Goal: Task Accomplishment & Management: Use online tool/utility

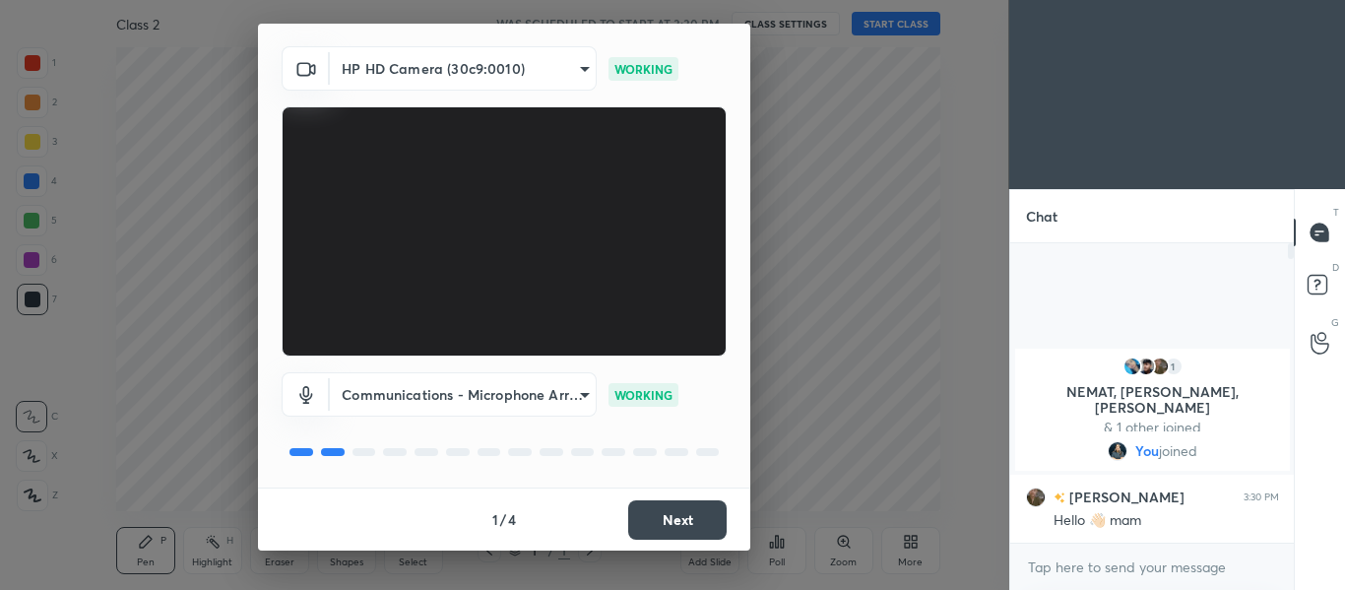
scroll to position [43, 0]
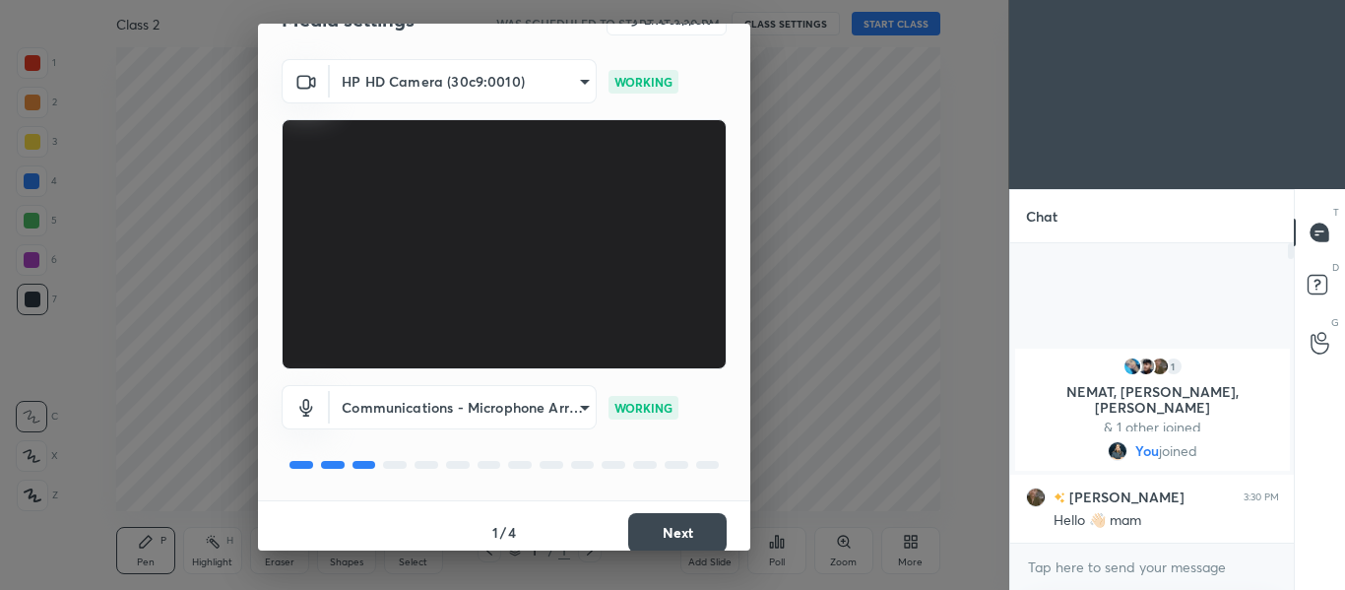
click at [699, 516] on button "Next" at bounding box center [677, 532] width 98 height 39
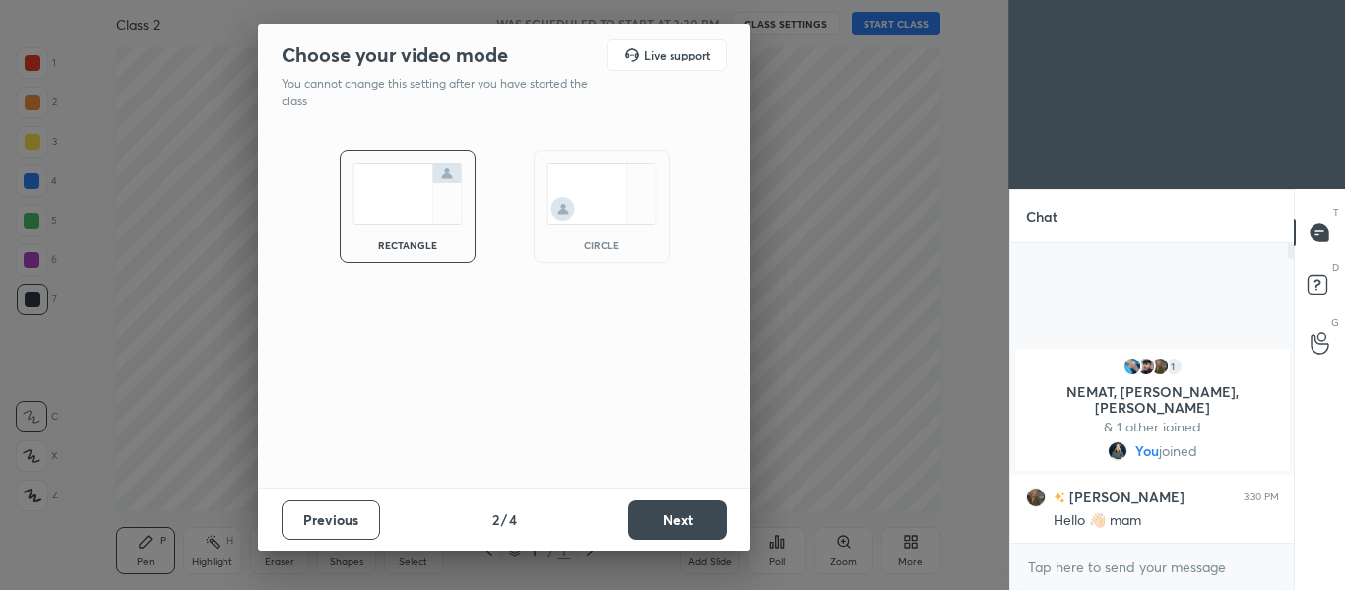
scroll to position [0, 0]
click at [699, 516] on button "Next" at bounding box center [677, 519] width 98 height 39
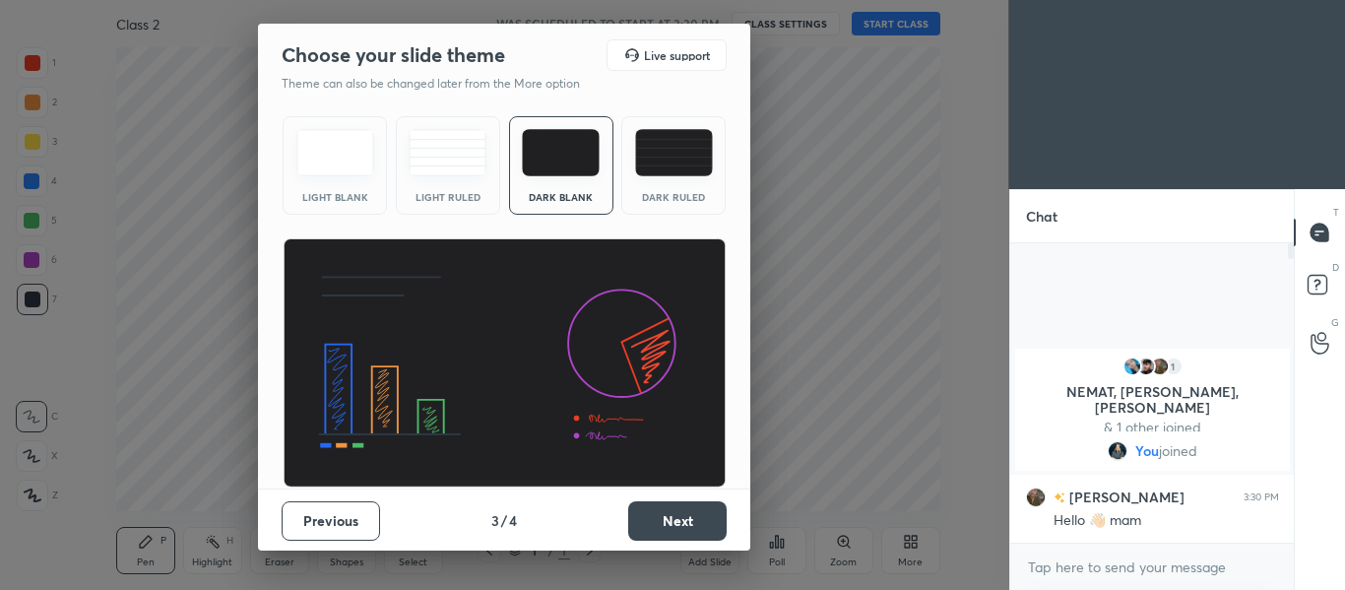
click at [628, 513] on button "Next" at bounding box center [677, 520] width 98 height 39
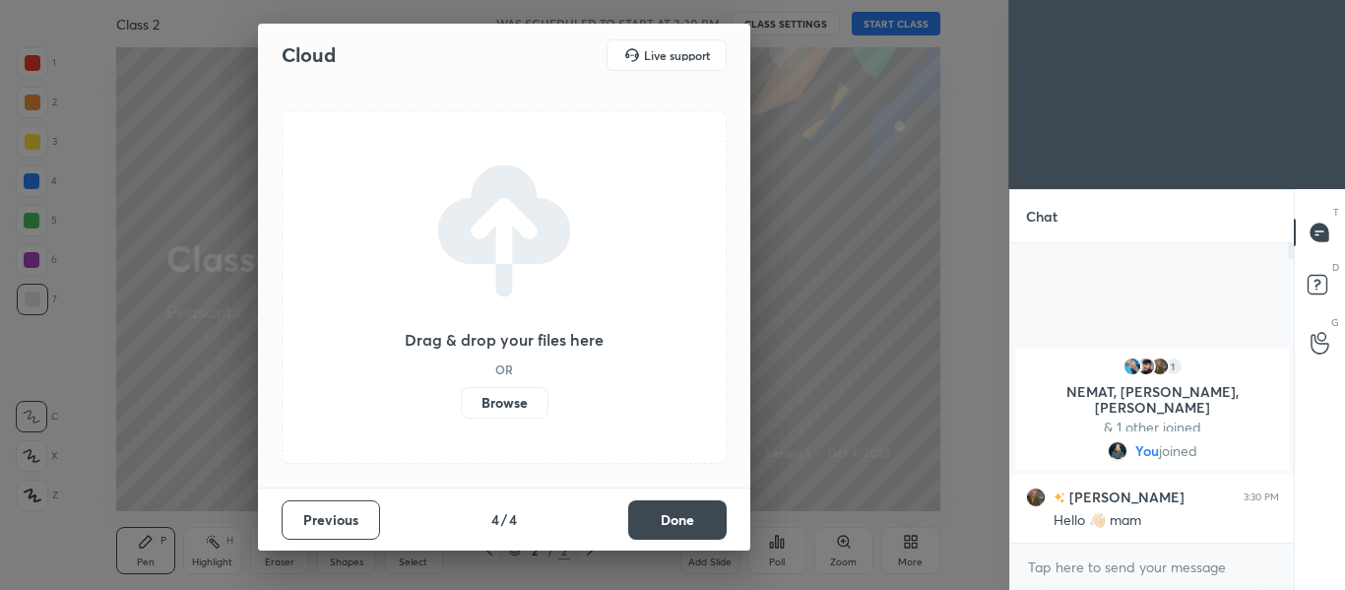
click at [481, 403] on label "Browse" at bounding box center [505, 403] width 88 height 32
click at [461, 403] on input "Browse" at bounding box center [461, 403] width 0 height 32
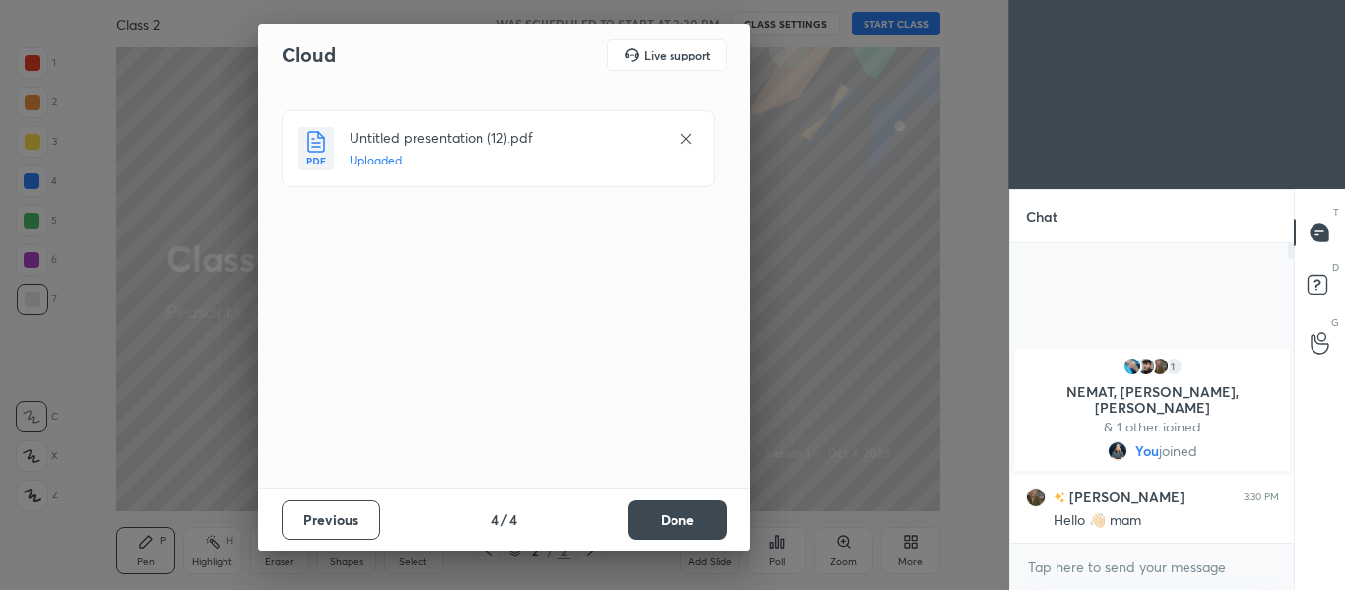
click at [665, 521] on button "Done" at bounding box center [677, 519] width 98 height 39
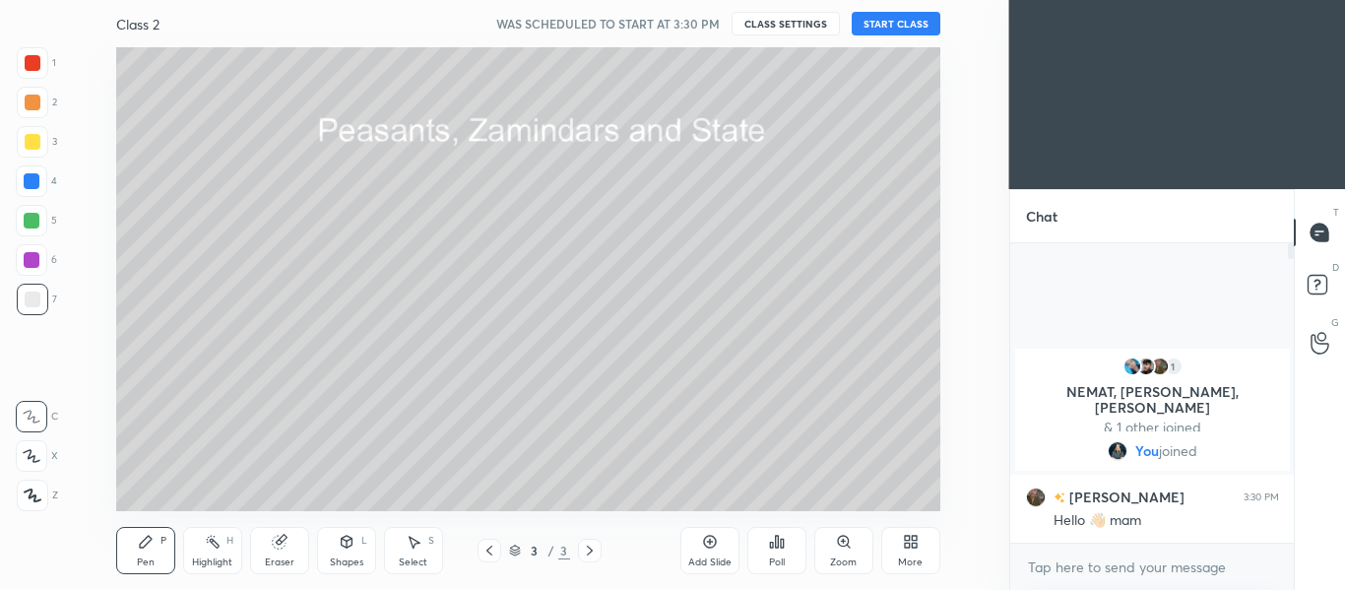
click at [886, 30] on button "START CLASS" at bounding box center [896, 24] width 89 height 24
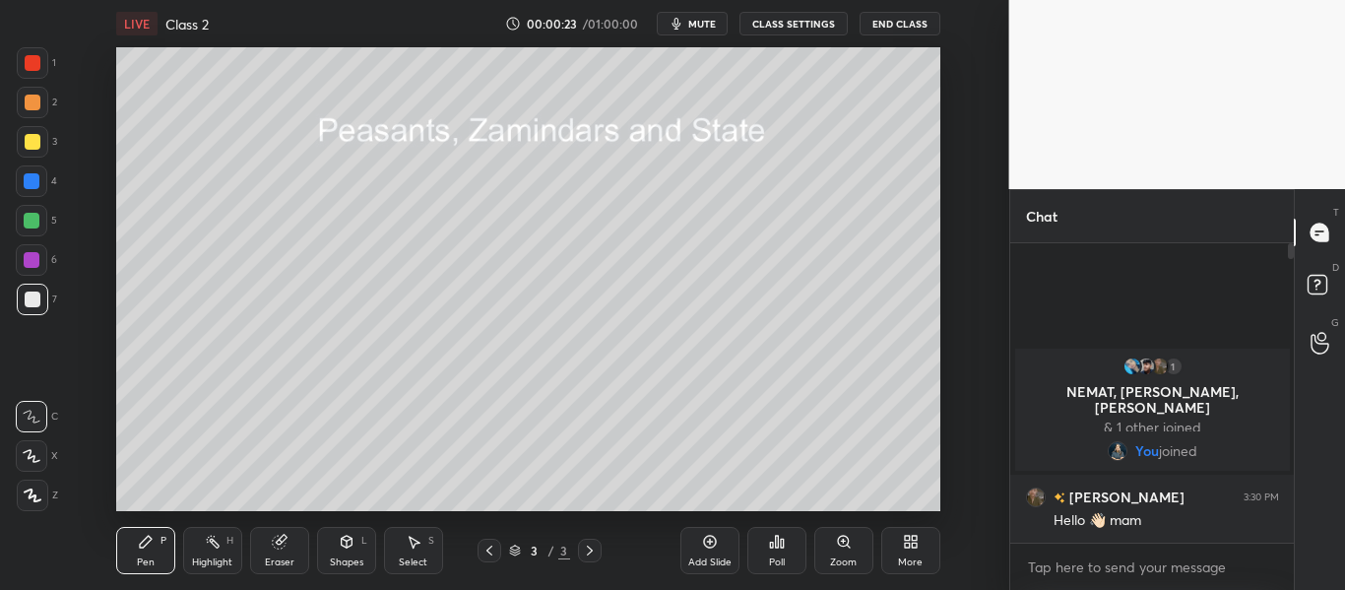
click at [34, 491] on icon at bounding box center [33, 495] width 18 height 14
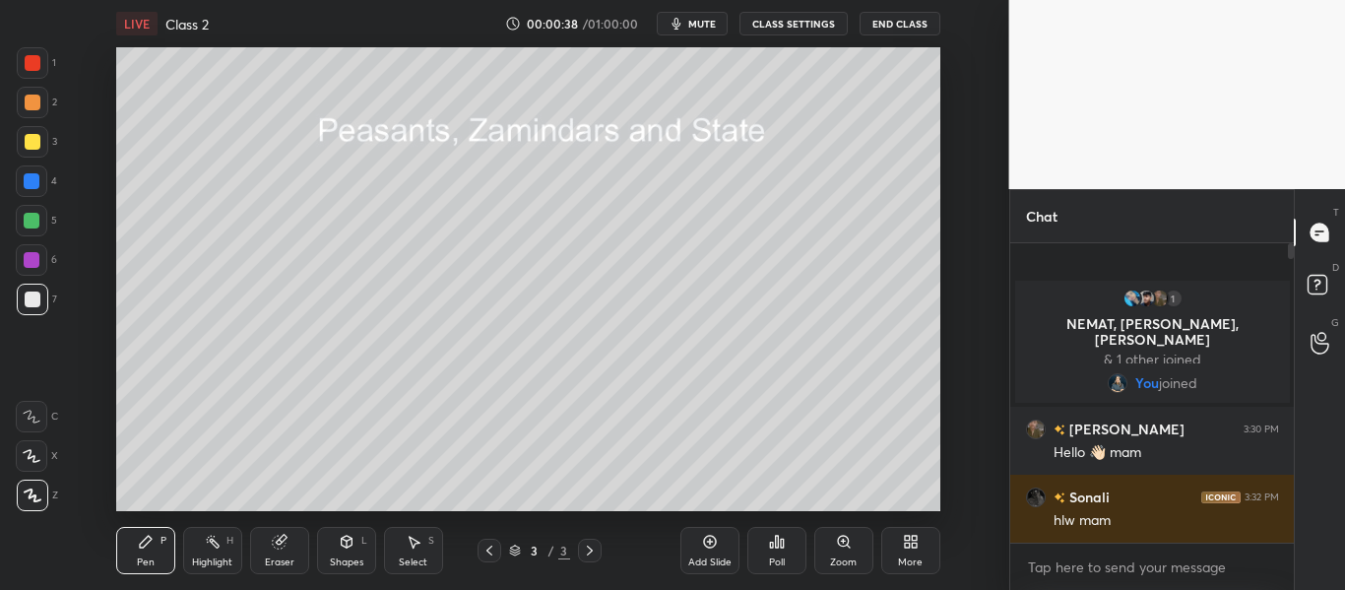
click at [709, 539] on icon at bounding box center [710, 542] width 16 height 16
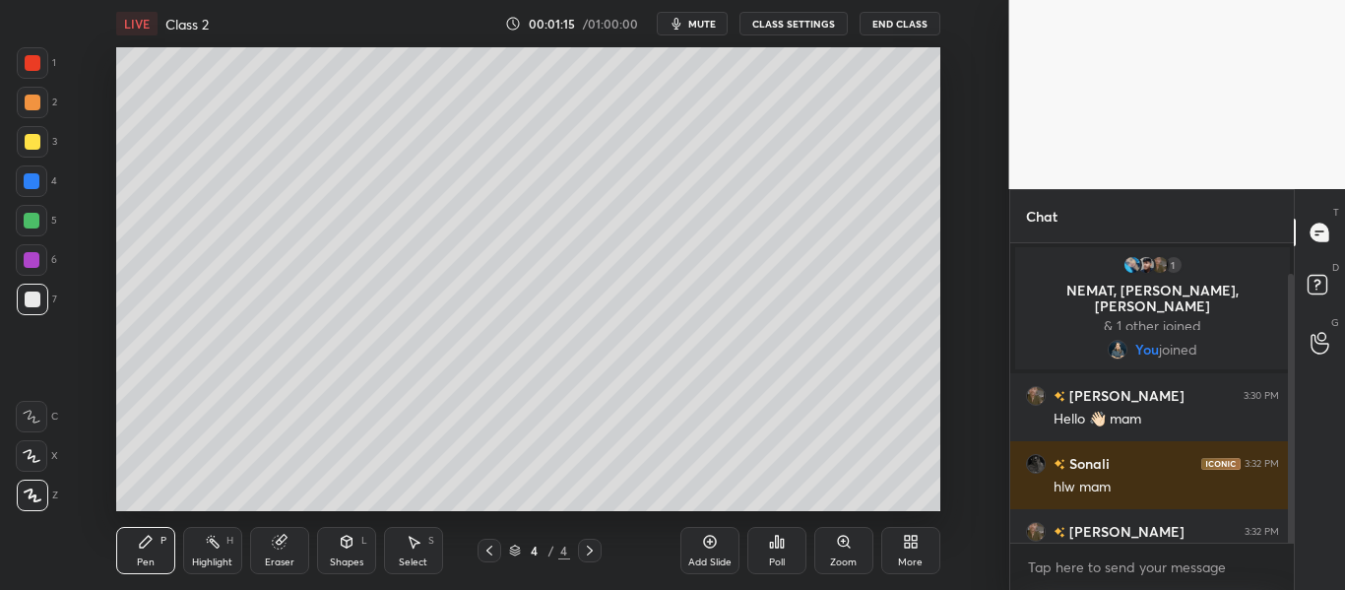
scroll to position [34, 0]
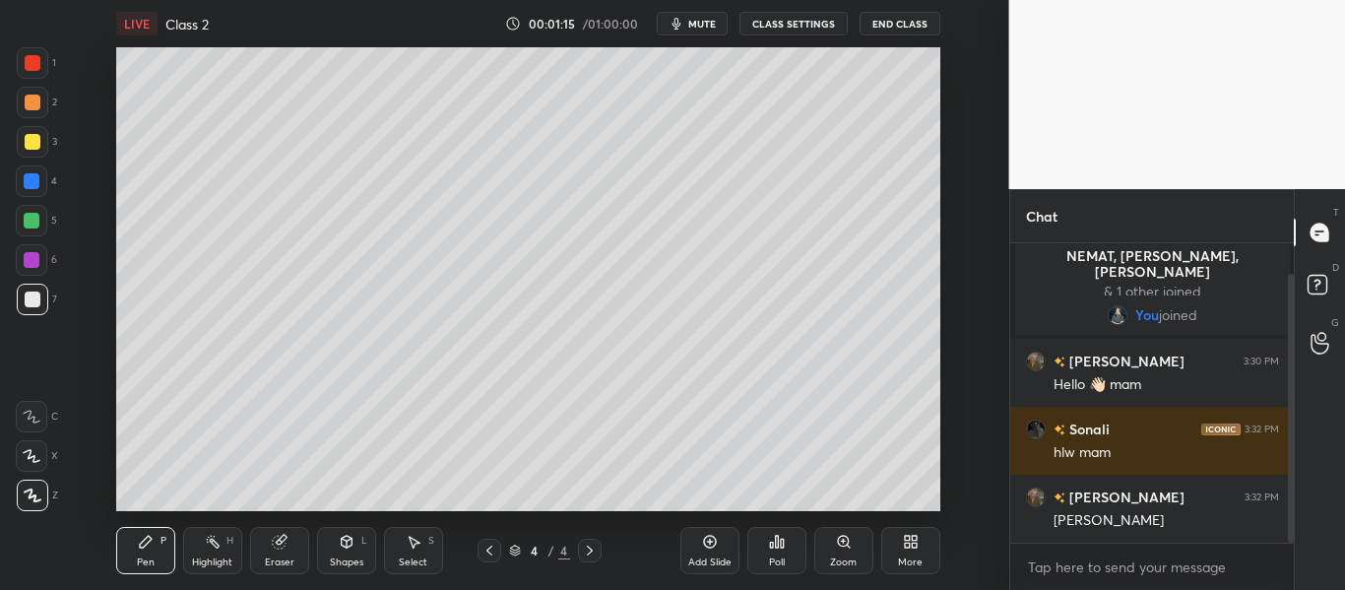
drag, startPoint x: 1290, startPoint y: 506, endPoint x: 1290, endPoint y: 563, distance: 57.1
click at [1290, 563] on div "1 NEMAT, [PERSON_NAME], [PERSON_NAME] & 1 other joined You joined [PERSON_NAME]…" at bounding box center [1152, 416] width 285 height 347
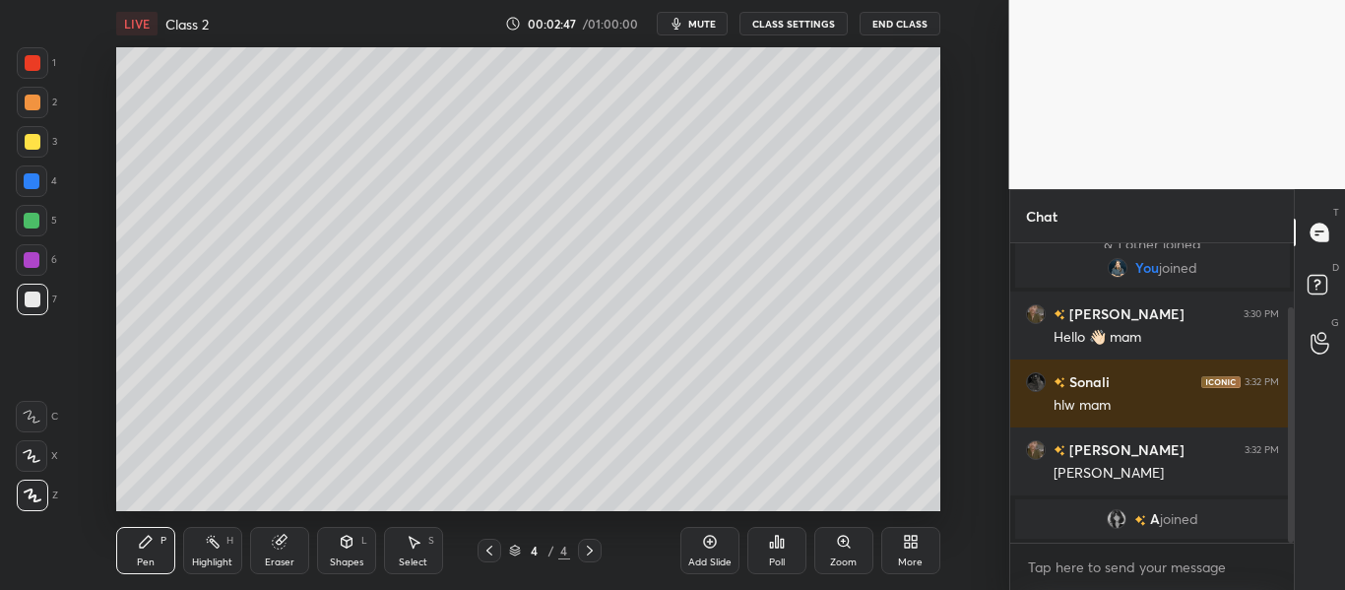
click at [699, 546] on div "Add Slide" at bounding box center [709, 550] width 59 height 47
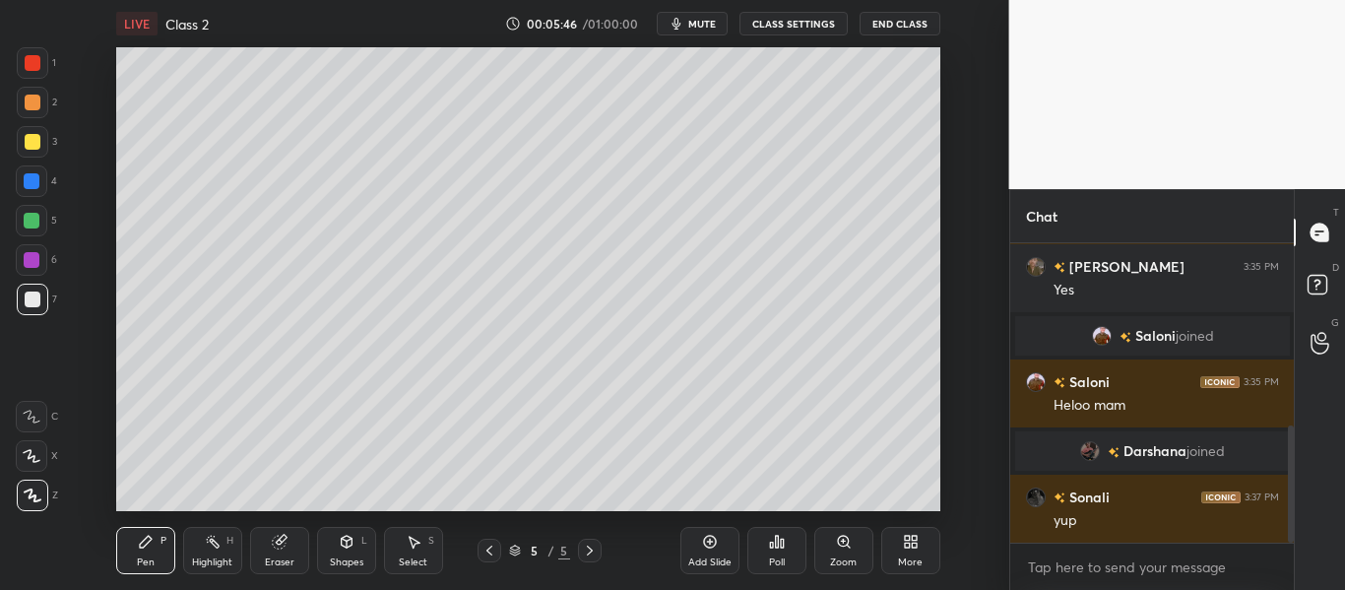
scroll to position [466, 0]
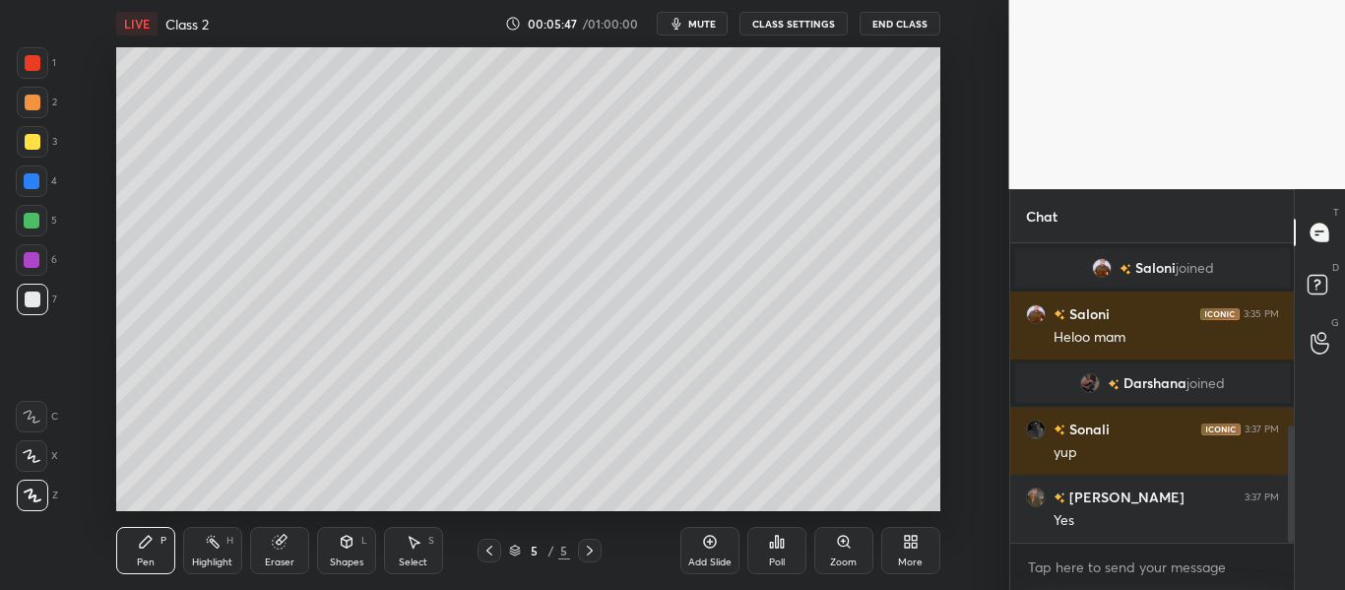
click at [583, 544] on icon at bounding box center [590, 550] width 16 height 16
click at [586, 546] on icon at bounding box center [590, 550] width 16 height 16
click at [711, 558] on div "Add Slide" at bounding box center [709, 562] width 43 height 10
click at [496, 45] on div "LIVE Class 2 00:06:04 / 01:00:00 mute CLASS SETTINGS End Class Setting up your …" at bounding box center [528, 295] width 930 height 590
click at [284, 561] on div "Eraser" at bounding box center [280, 562] width 30 height 10
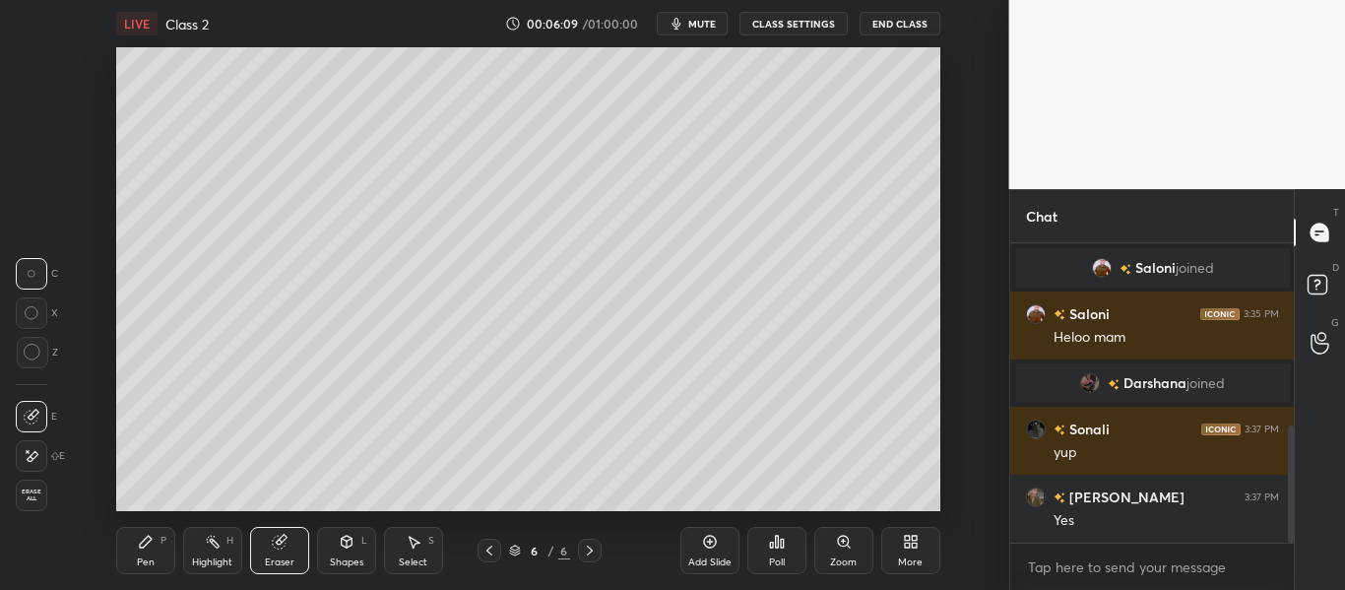
click at [30, 498] on span "Erase all" at bounding box center [32, 495] width 30 height 14
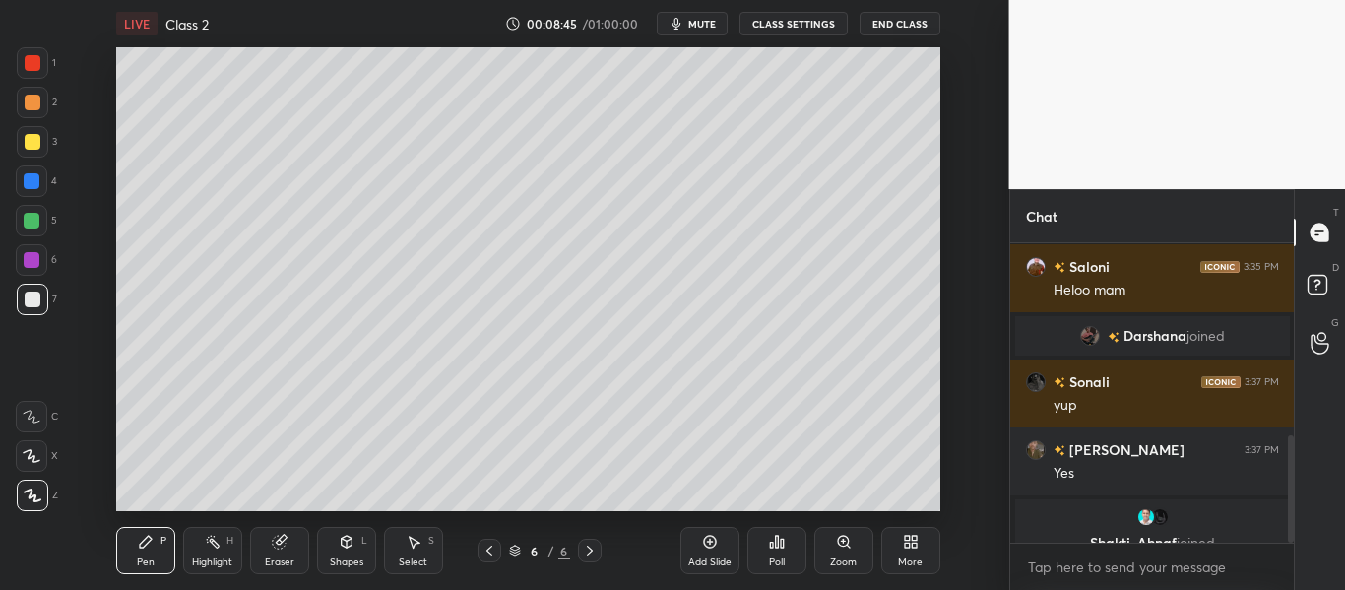
scroll to position [537, 0]
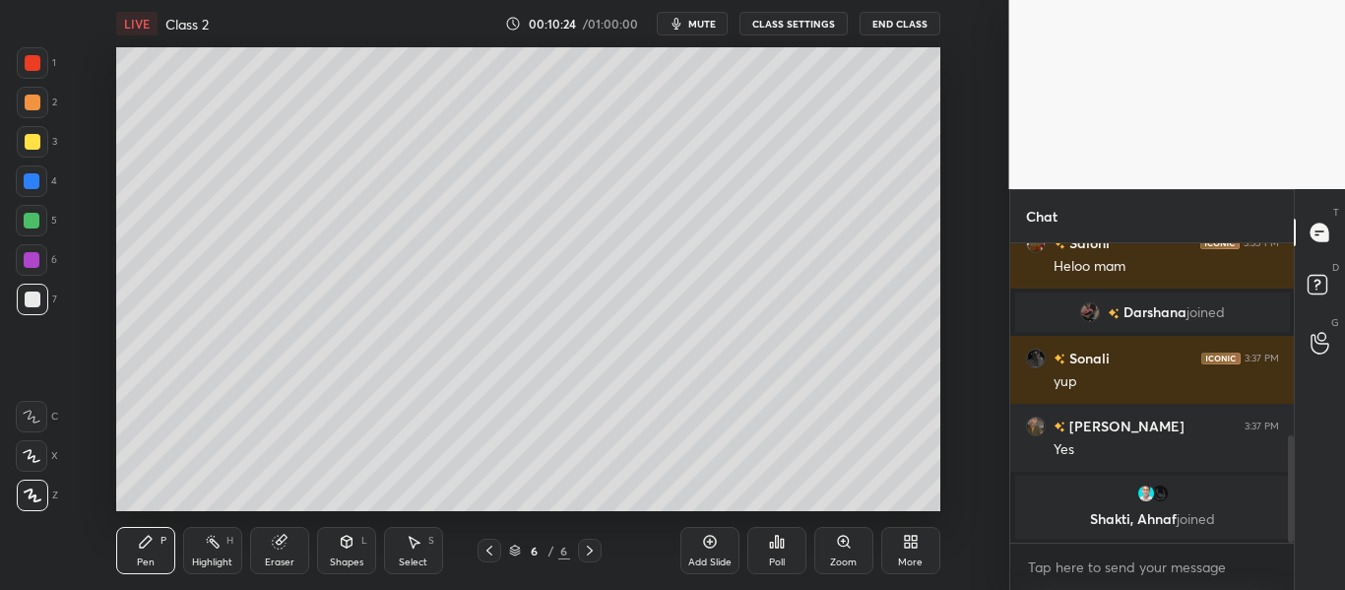
click at [585, 547] on icon at bounding box center [590, 550] width 16 height 16
drag, startPoint x: 693, startPoint y: 546, endPoint x: 681, endPoint y: 542, distance: 12.5
click at [685, 545] on div "Add Slide" at bounding box center [709, 550] width 59 height 47
click at [885, 153] on div "Setting up your live class Poll for secs No correct answer Start poll" at bounding box center [528, 279] width 930 height 464
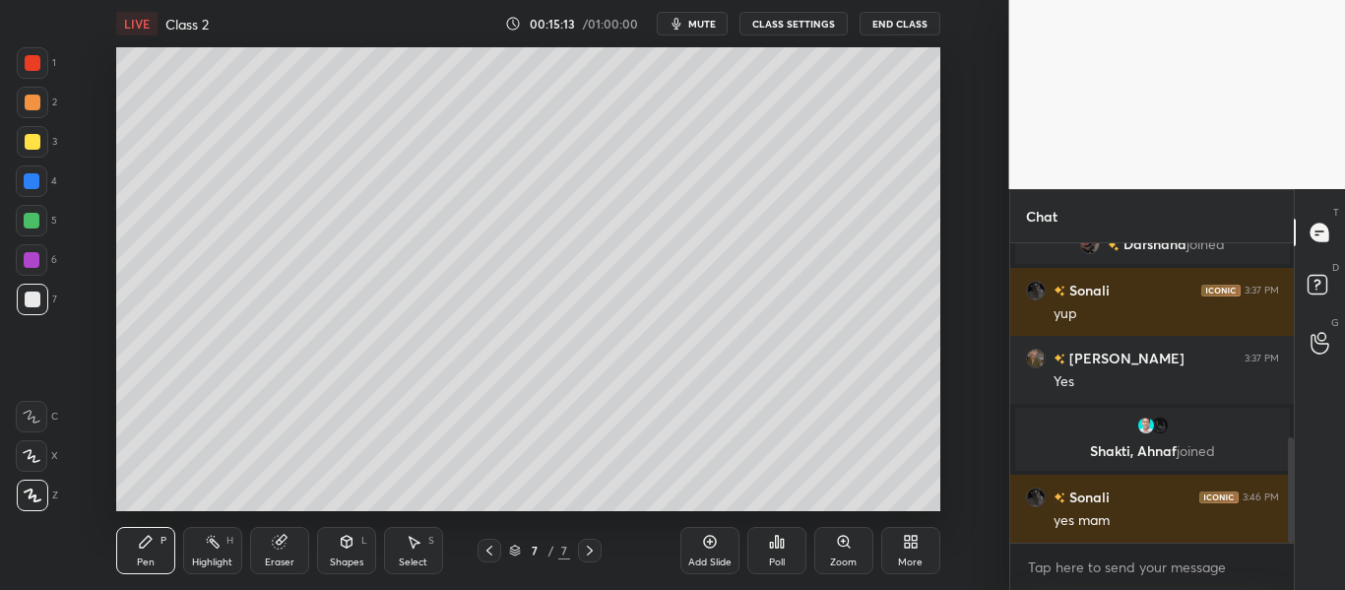
scroll to position [618, 0]
click at [701, 559] on div "Add Slide" at bounding box center [709, 562] width 43 height 10
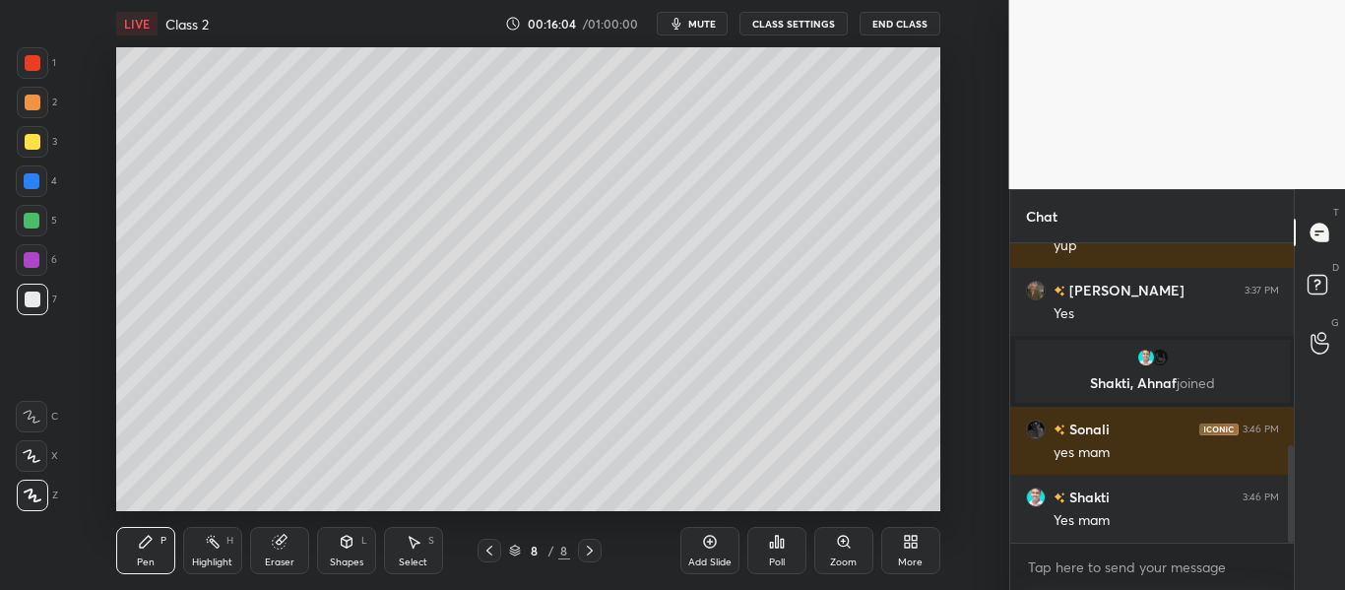
scroll to position [686, 0]
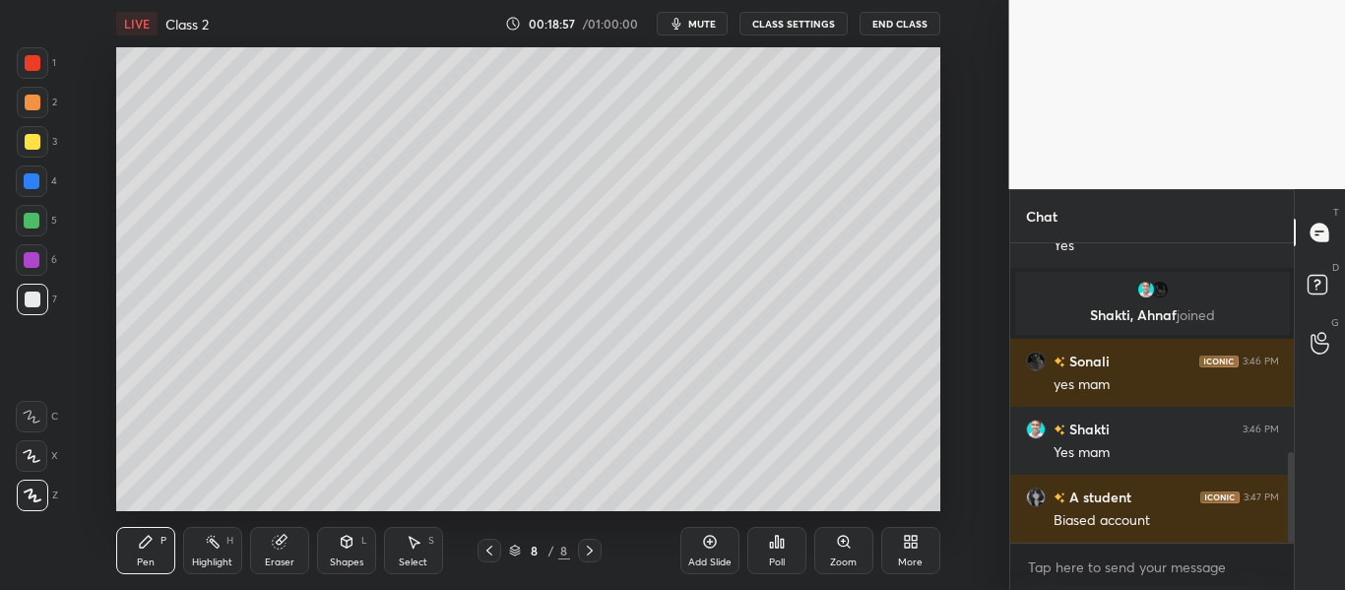
click at [704, 562] on div "Add Slide" at bounding box center [709, 562] width 43 height 10
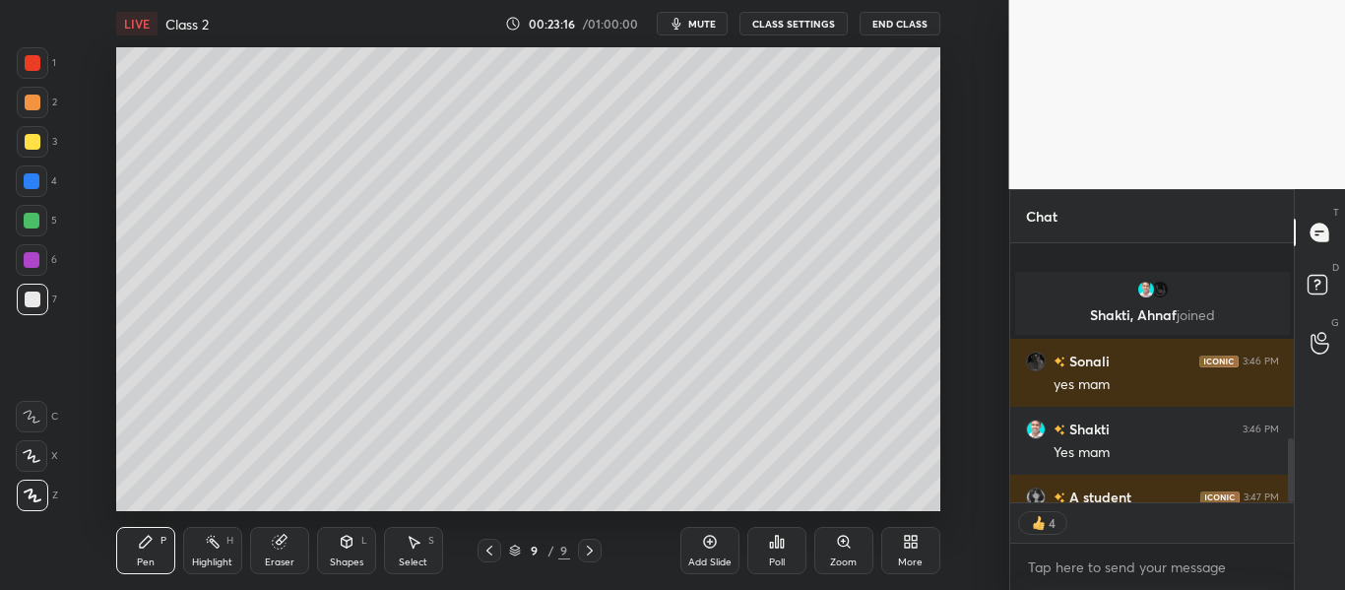
scroll to position [795, 0]
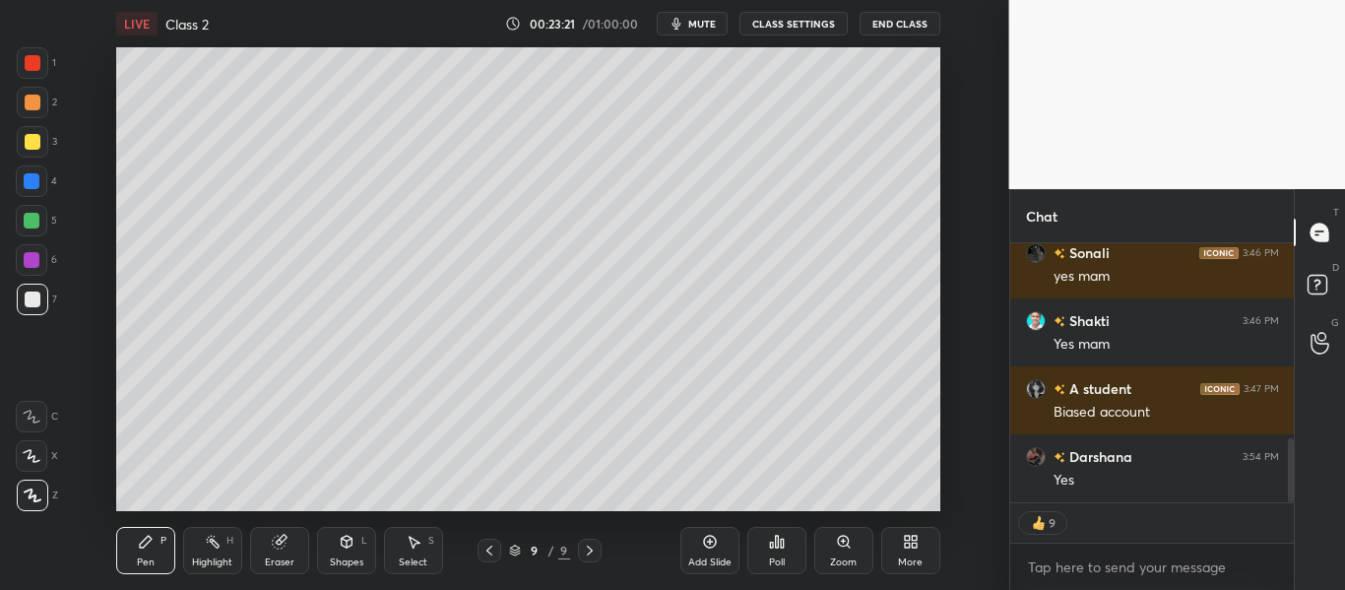
click at [704, 561] on div "Add Slide" at bounding box center [709, 562] width 43 height 10
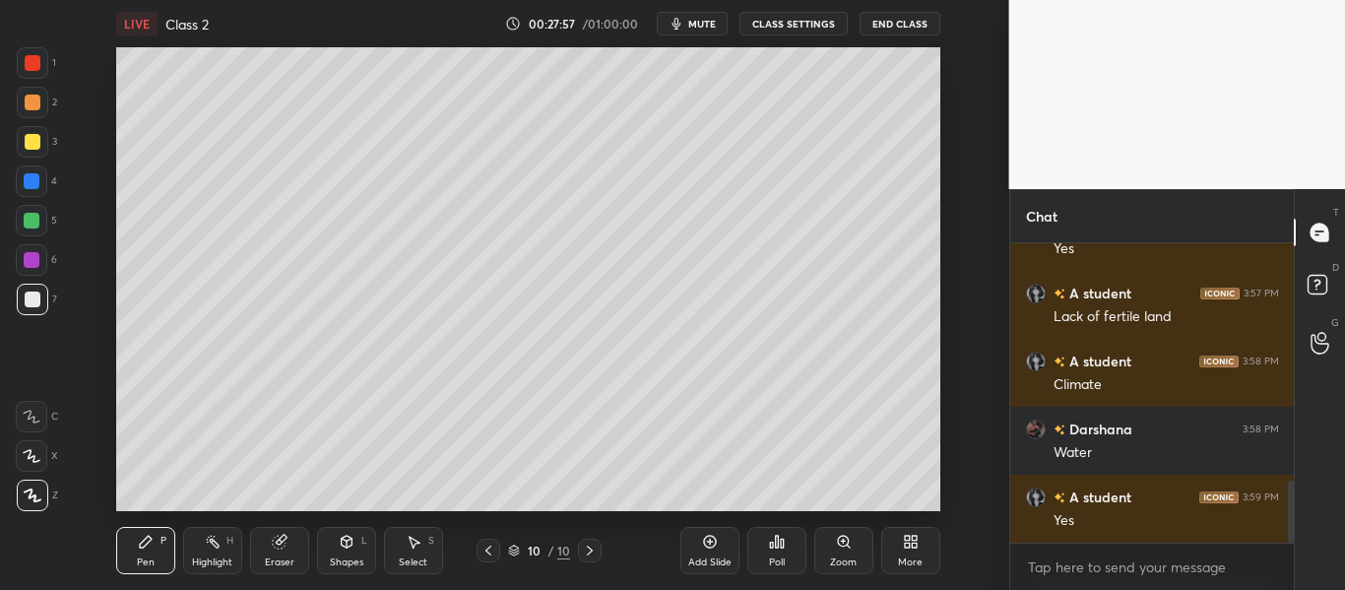
scroll to position [1168, 0]
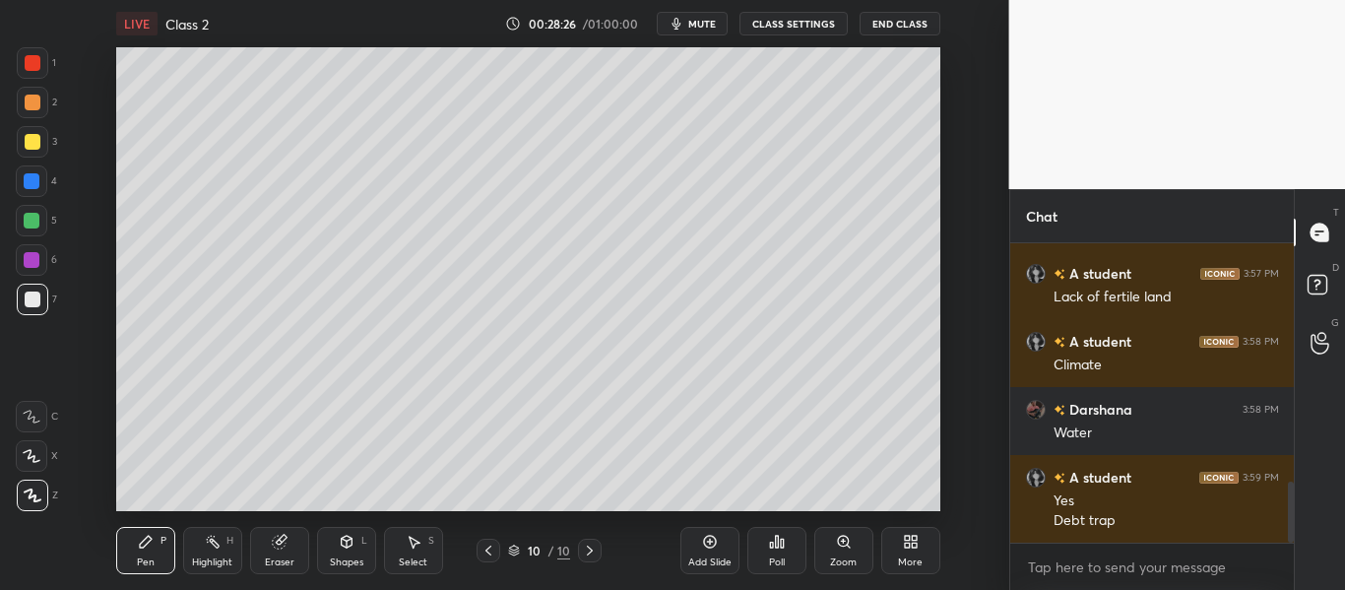
click at [590, 552] on icon at bounding box center [590, 550] width 6 height 10
click at [586, 549] on icon at bounding box center [590, 550] width 16 height 16
click at [713, 550] on div "Add Slide" at bounding box center [709, 550] width 59 height 47
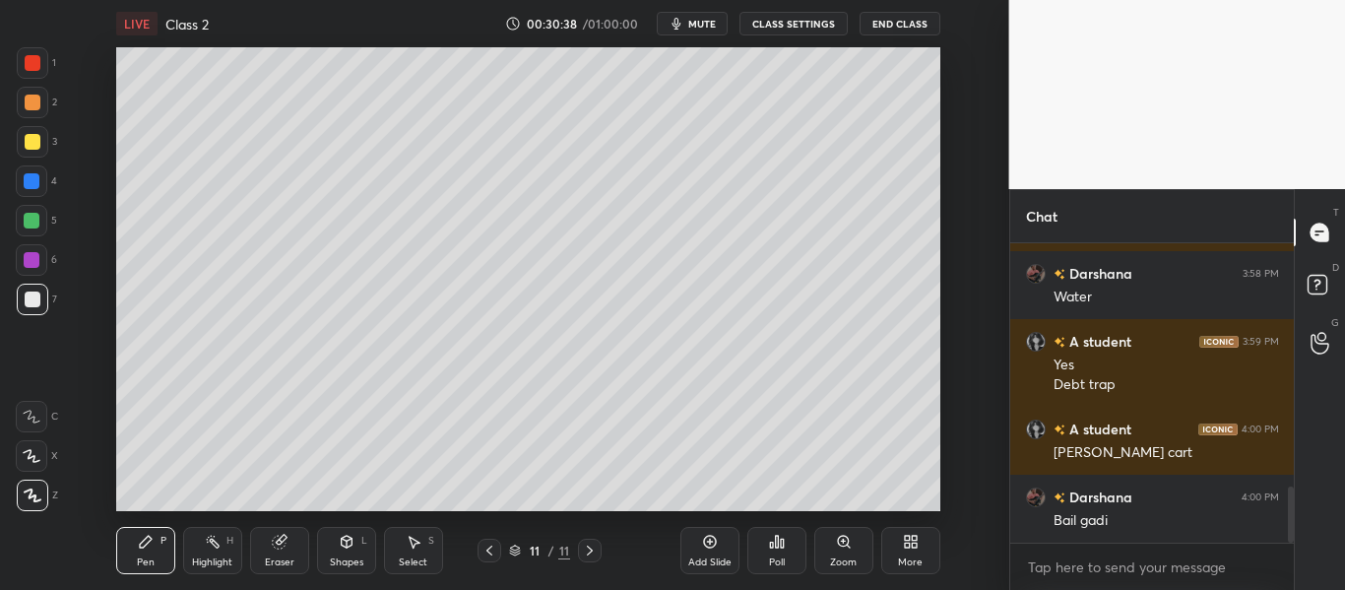
scroll to position [253, 278]
click at [696, 545] on div "Add Slide" at bounding box center [709, 550] width 59 height 47
drag, startPoint x: 1289, startPoint y: 503, endPoint x: 1280, endPoint y: 599, distance: 95.9
click at [1280, 0] on html "1 2 3 4 5 6 7 C X Z C X Z E E Erase all H H LIVE Class 2 00:31:59 / 01:00:00 mu…" at bounding box center [672, 0] width 1345 height 0
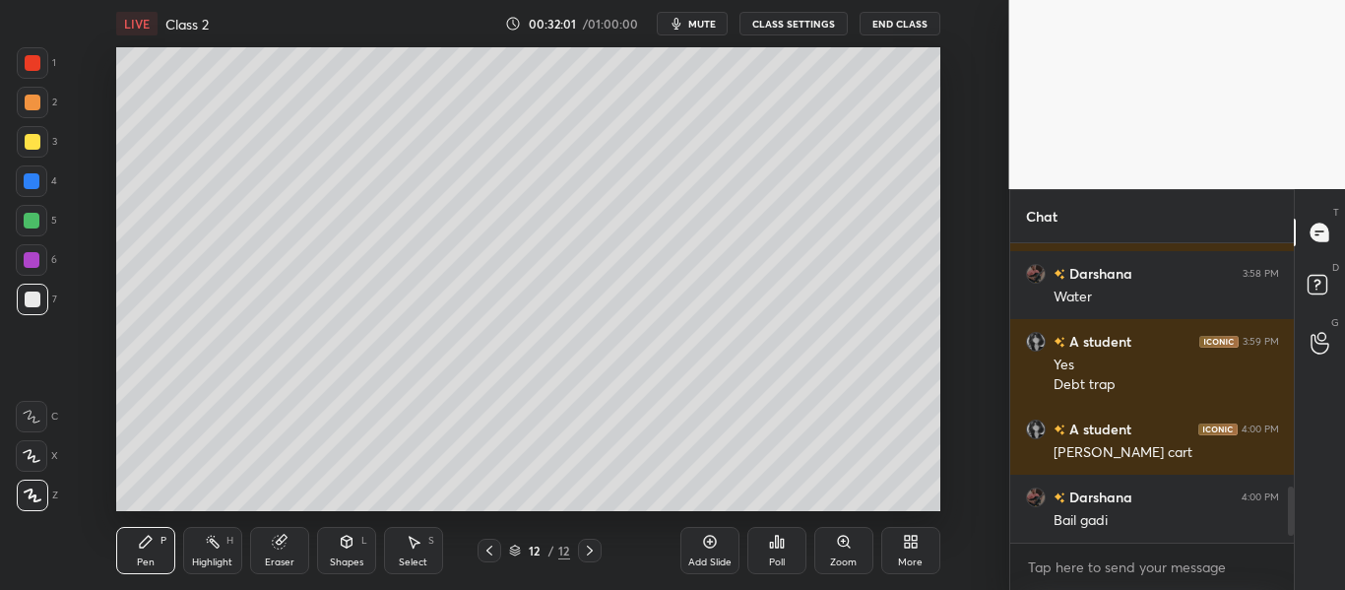
drag, startPoint x: 1292, startPoint y: 515, endPoint x: 1279, endPoint y: 587, distance: 73.0
click at [1279, 587] on div "[PERSON_NAME] joined [PERSON_NAME] 3:37 PM yup [PERSON_NAME] 3:37 PM Yes [PERSO…" at bounding box center [1152, 416] width 285 height 347
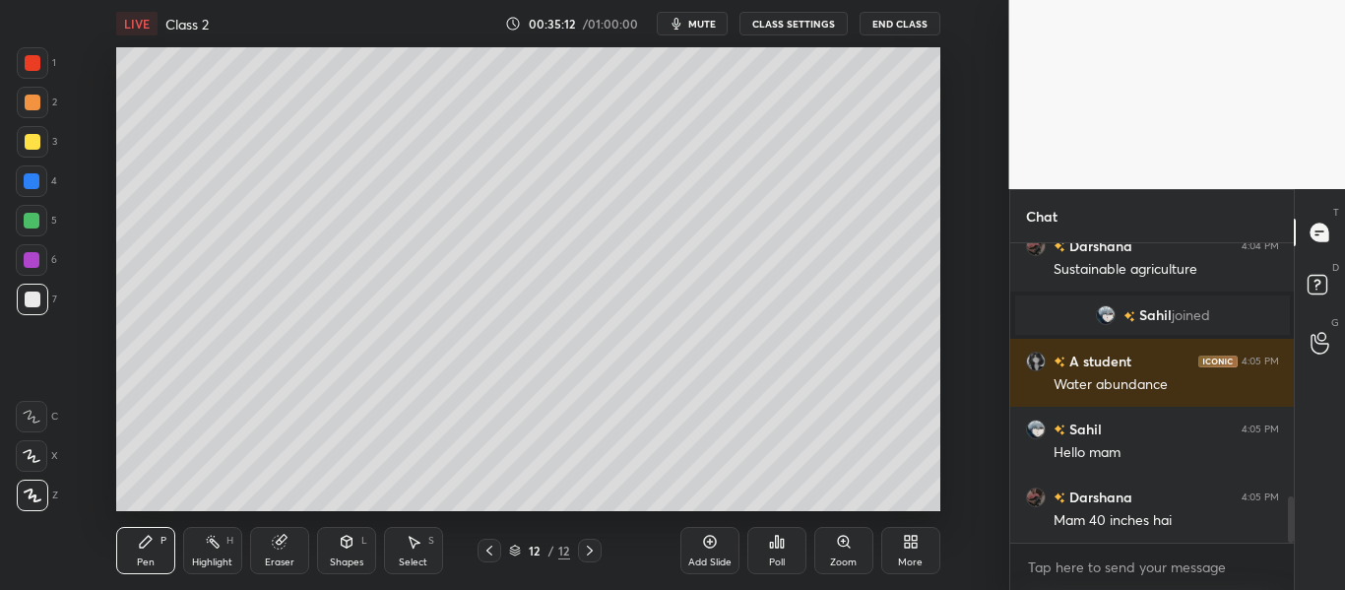
scroll to position [1631, 0]
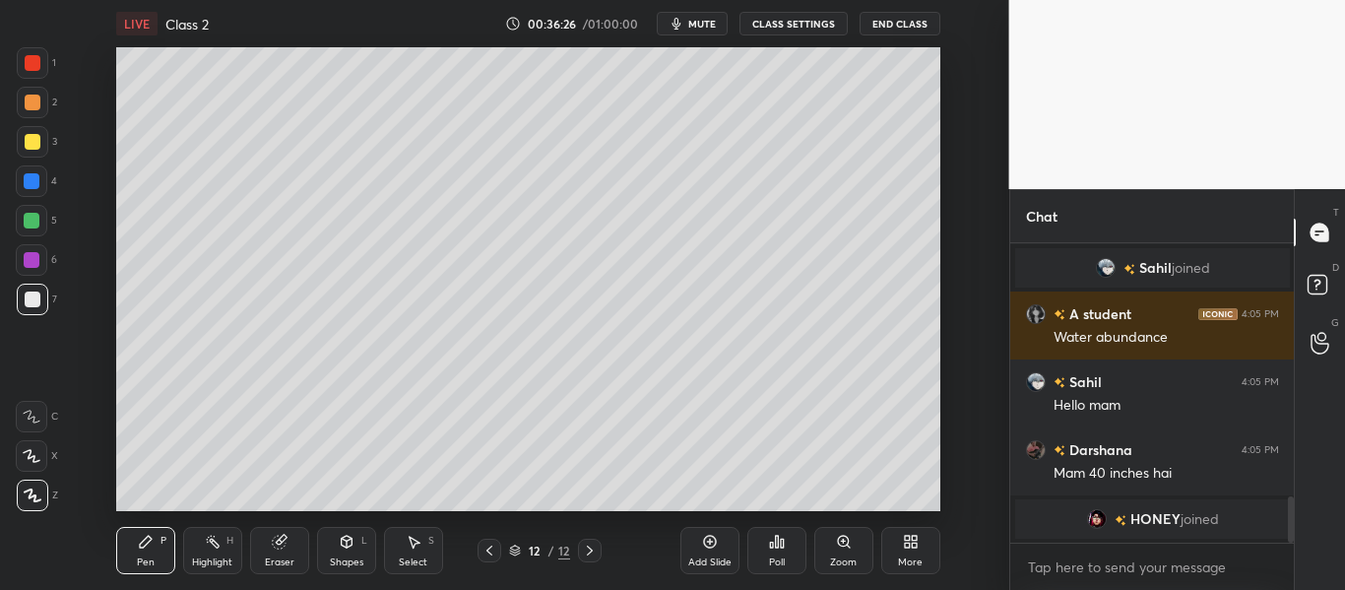
click at [697, 542] on div "Add Slide" at bounding box center [709, 550] width 59 height 47
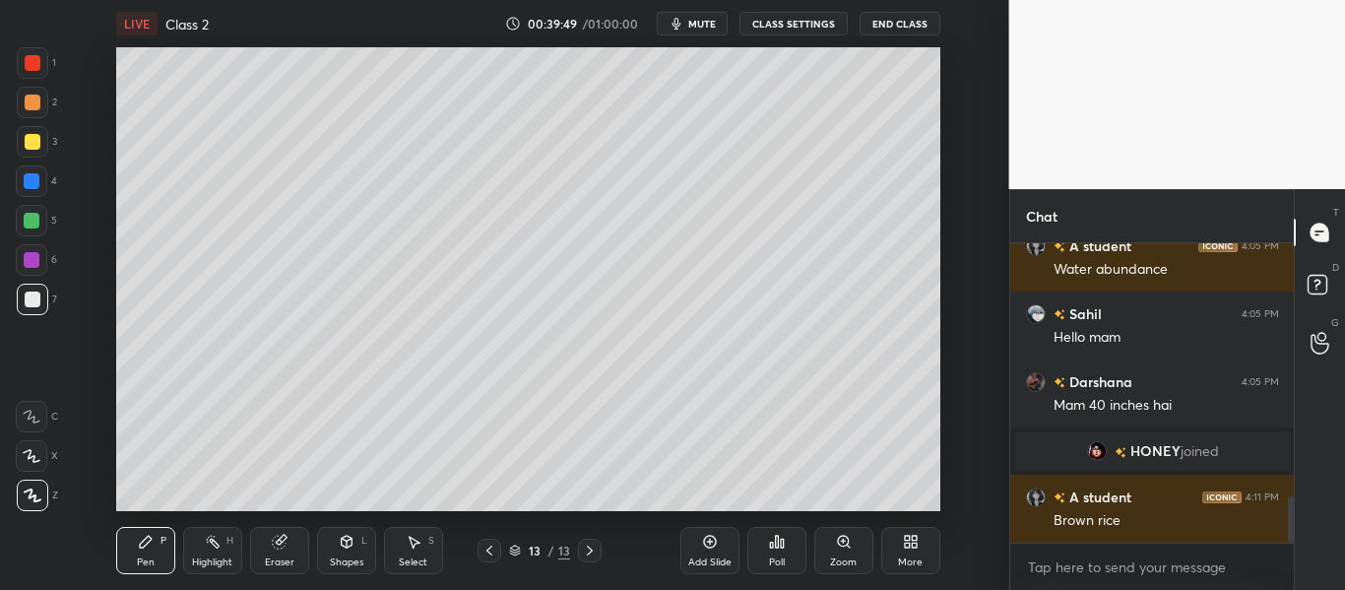
click at [687, 542] on div "Add Slide" at bounding box center [709, 550] width 59 height 47
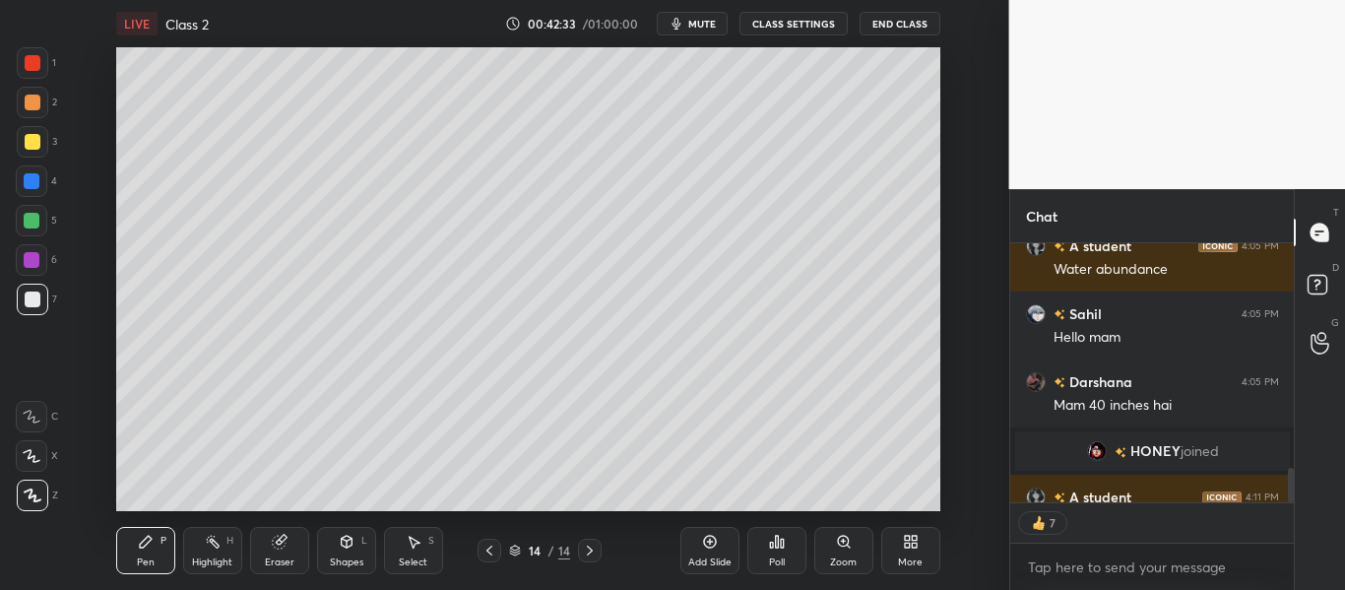
scroll to position [1662, 0]
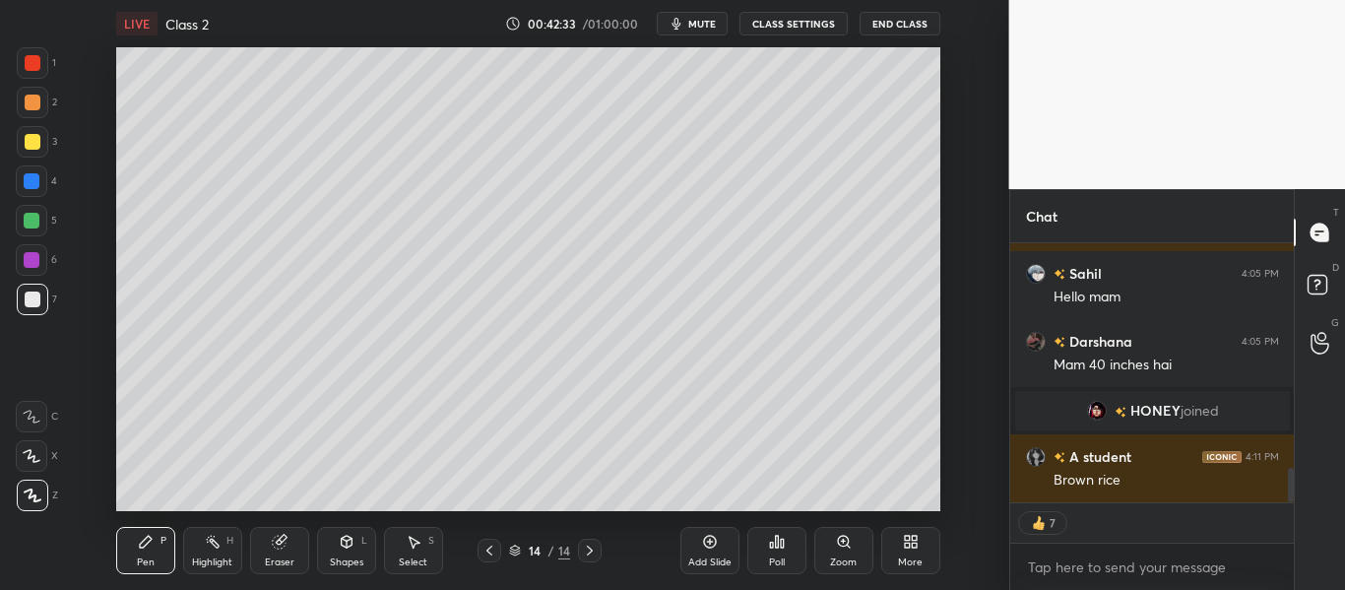
drag, startPoint x: 1290, startPoint y: 485, endPoint x: 1287, endPoint y: 534, distance: 48.3
click at [1287, 534] on div "[PERSON_NAME] joined A student 4:05 PM Water abundance [PERSON_NAME] 4:05 PM He…" at bounding box center [1152, 416] width 285 height 347
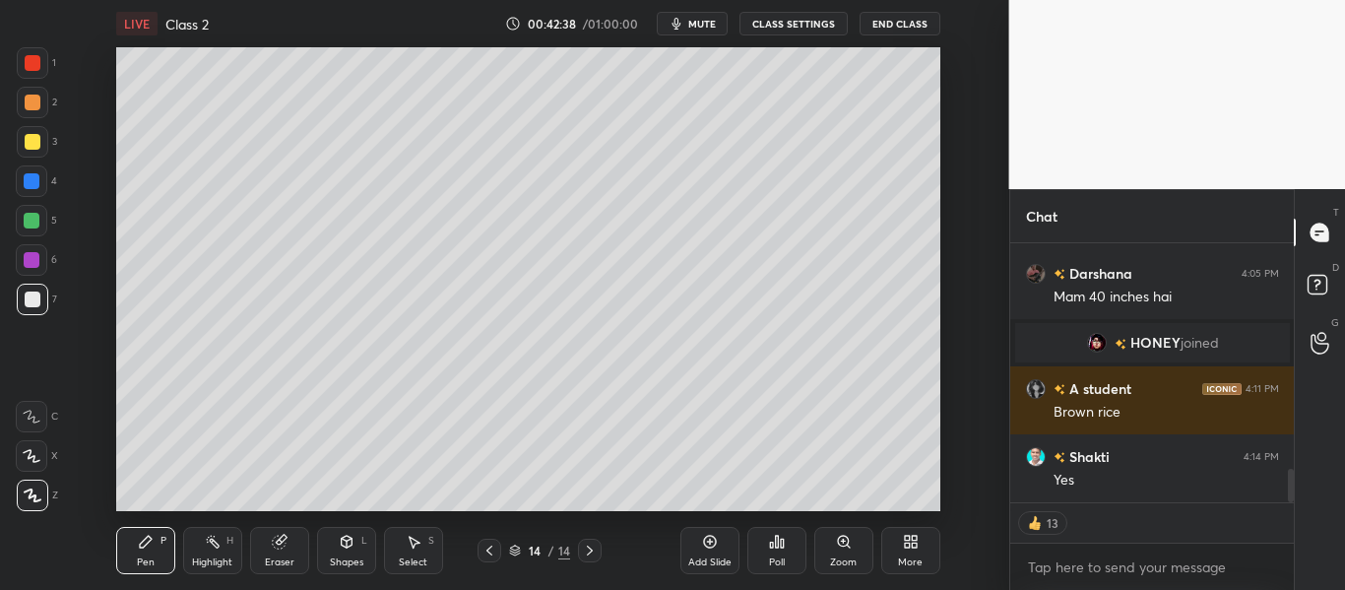
click at [490, 547] on icon at bounding box center [489, 550] width 6 height 10
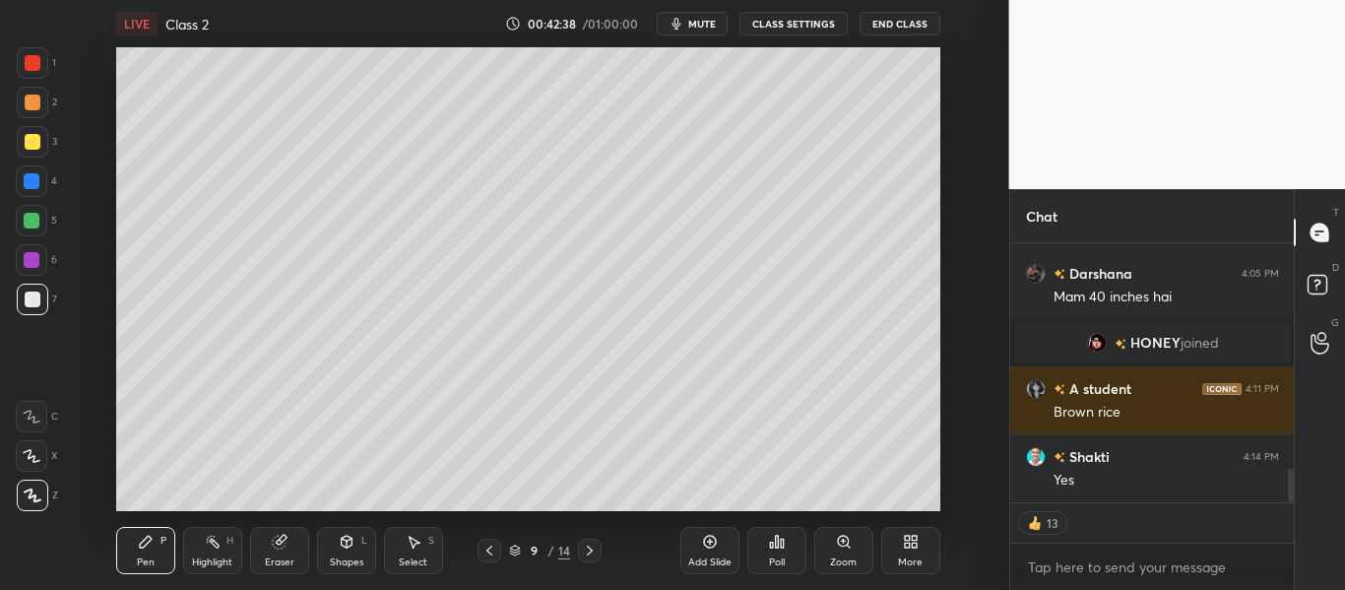
click at [490, 547] on icon at bounding box center [489, 550] width 6 height 10
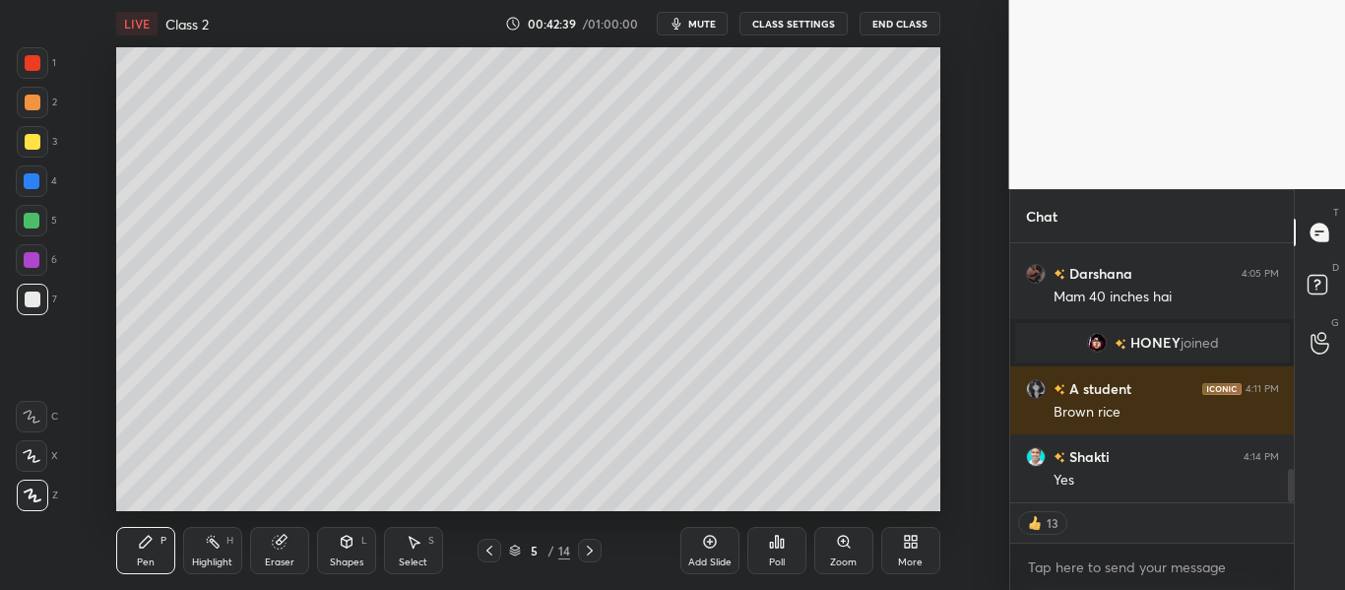
click at [490, 547] on icon at bounding box center [489, 550] width 6 height 10
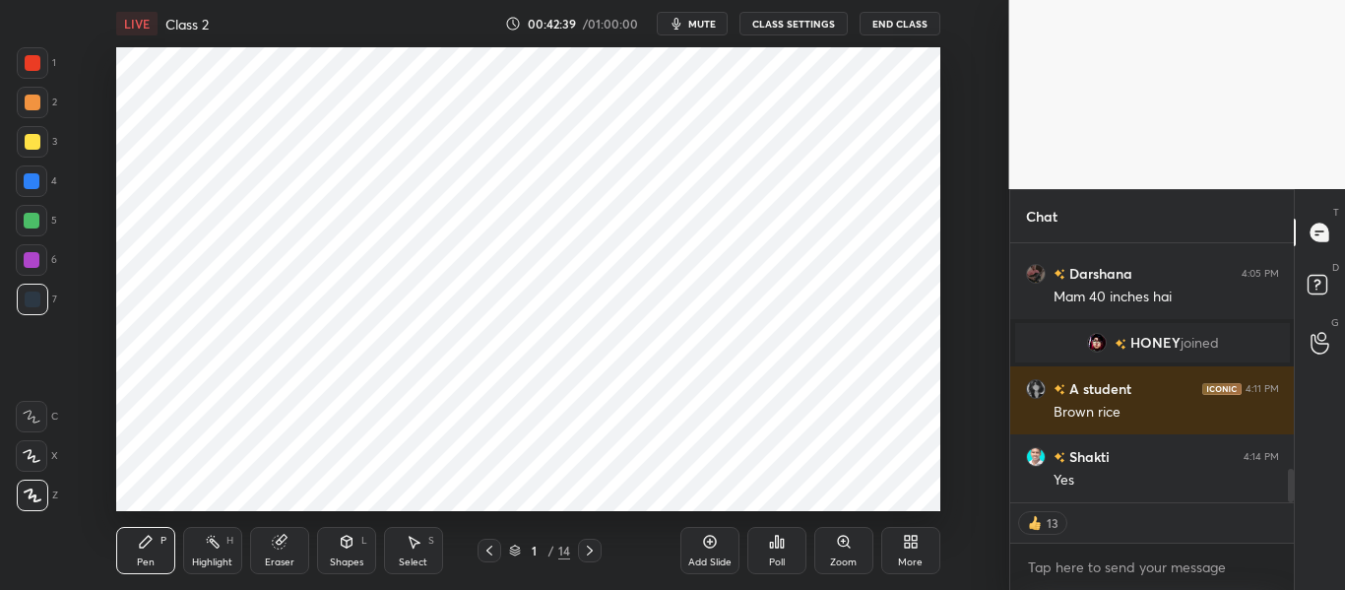
click at [490, 547] on icon at bounding box center [489, 550] width 6 height 10
click at [589, 541] on div at bounding box center [590, 551] width 24 height 24
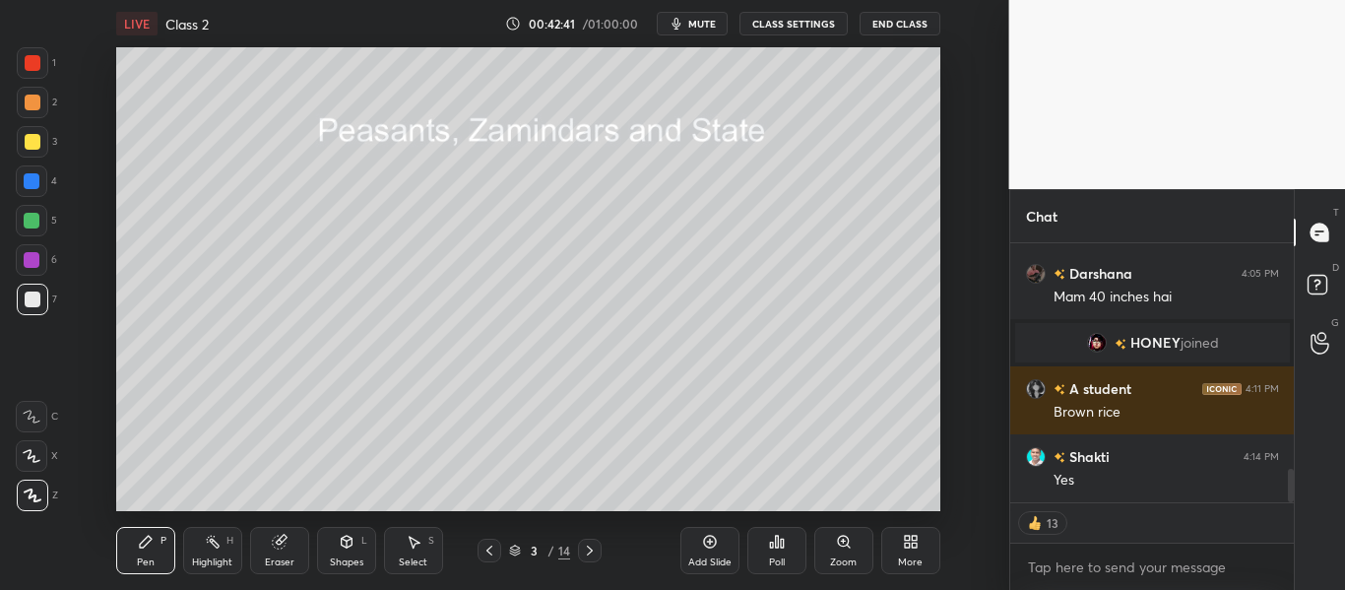
click at [589, 541] on div at bounding box center [590, 551] width 24 height 24
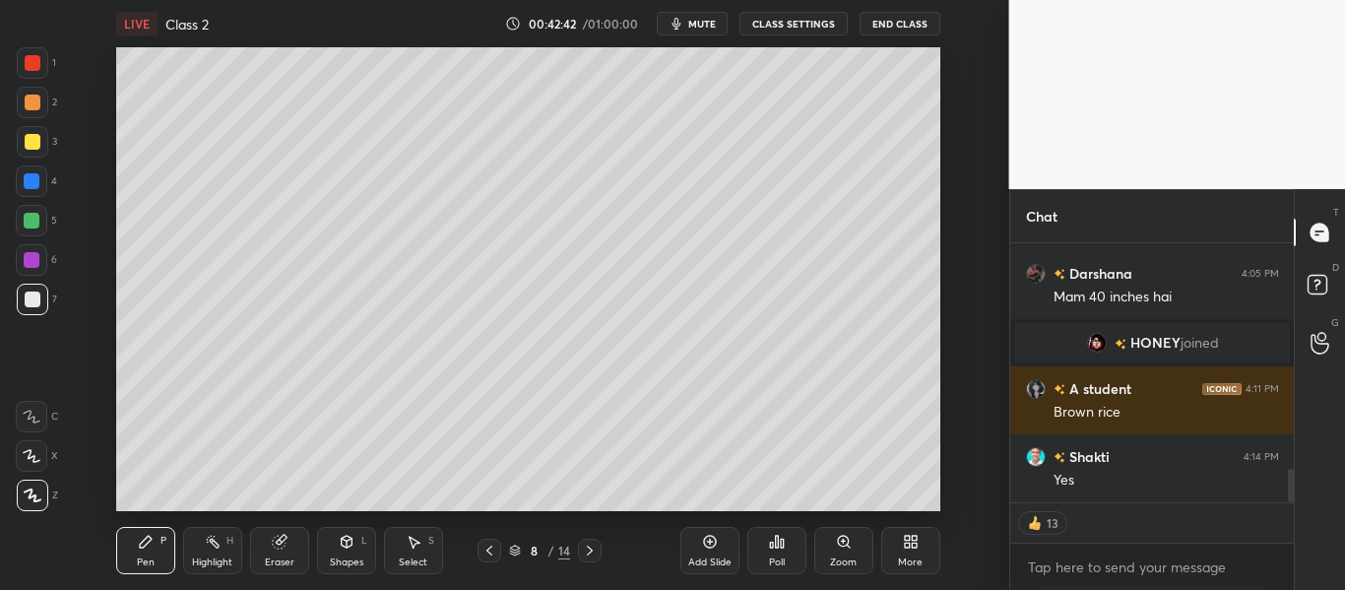
click at [589, 541] on div at bounding box center [590, 551] width 24 height 24
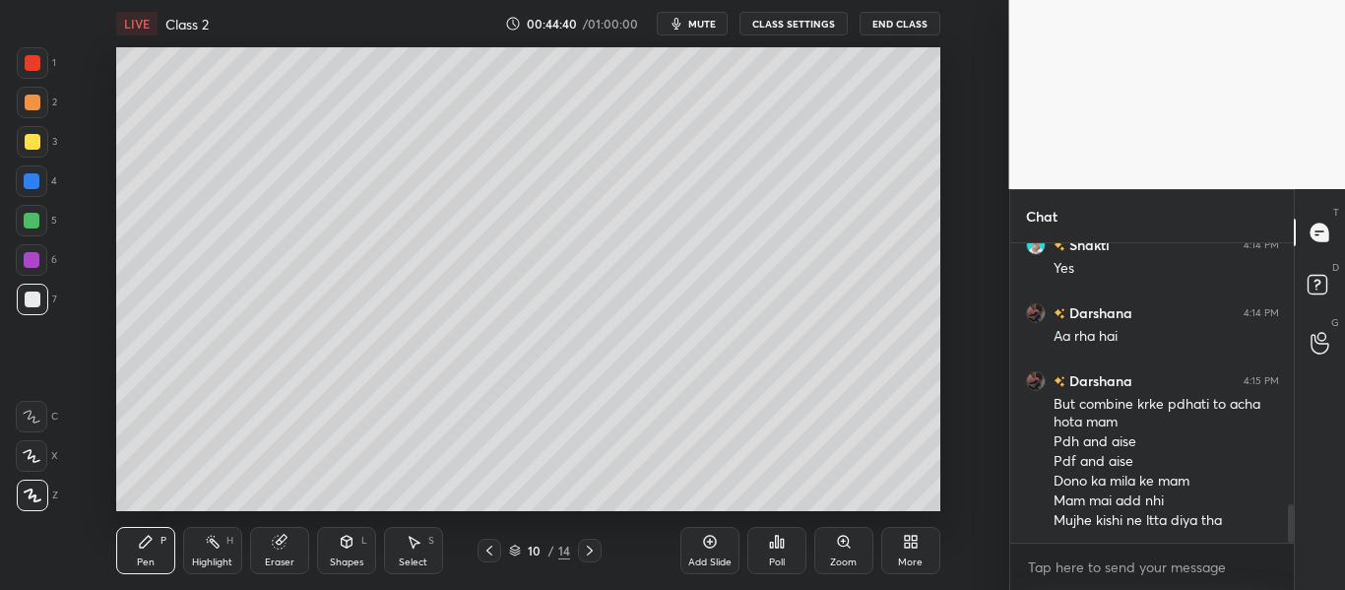
scroll to position [2009, 0]
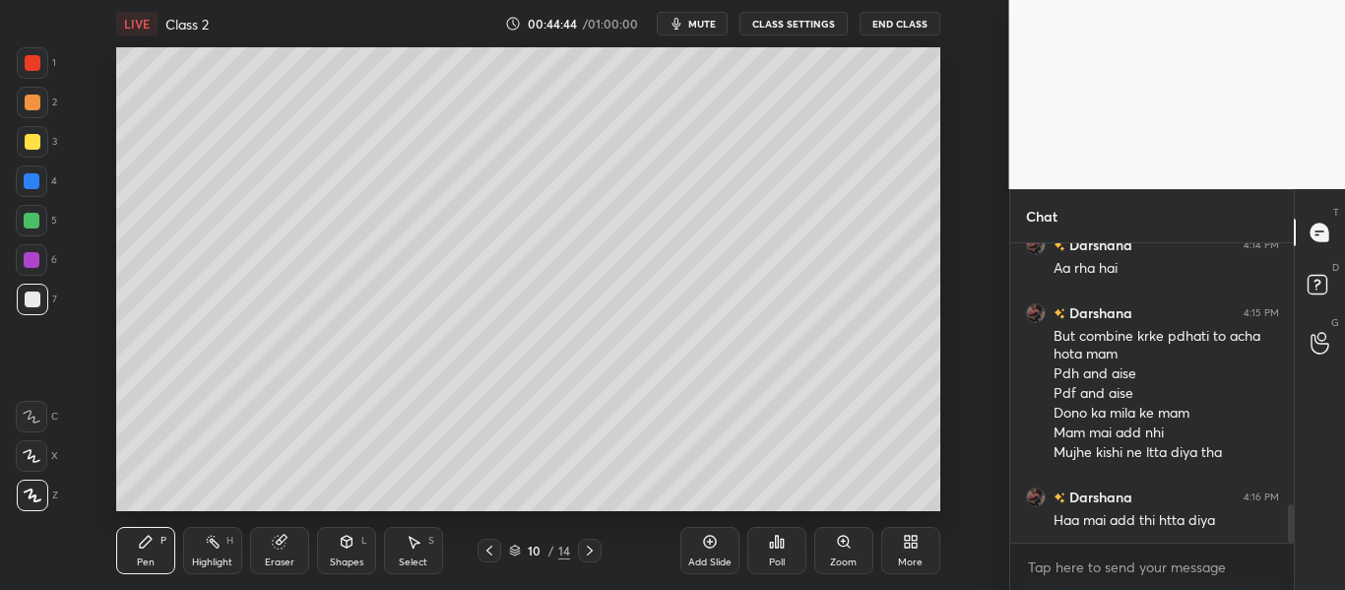
click at [894, 31] on button "End Class" at bounding box center [899, 24] width 81 height 24
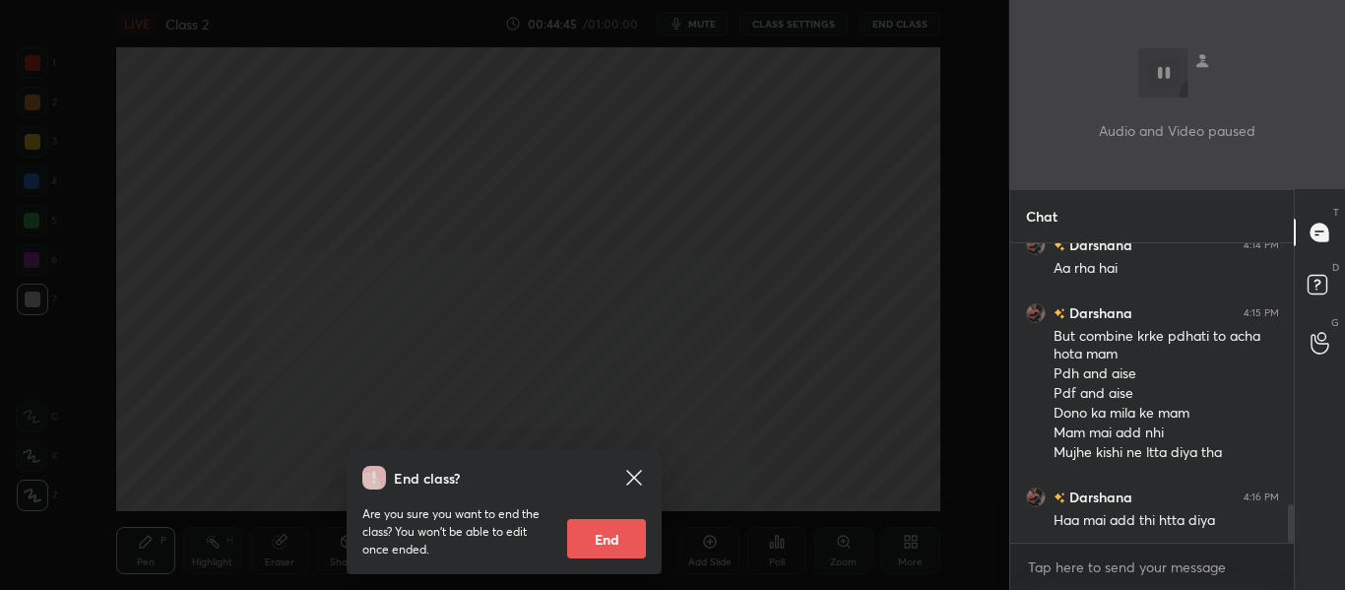
scroll to position [2029, 0]
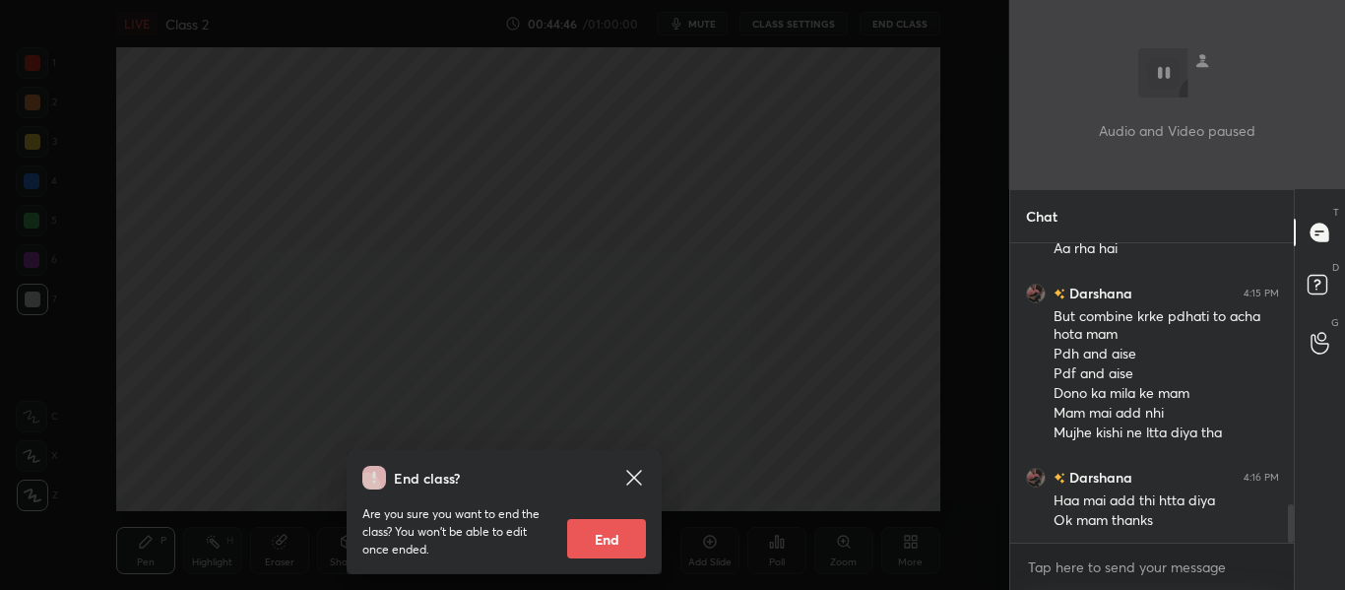
click at [597, 546] on button "End" at bounding box center [606, 538] width 79 height 39
type textarea "x"
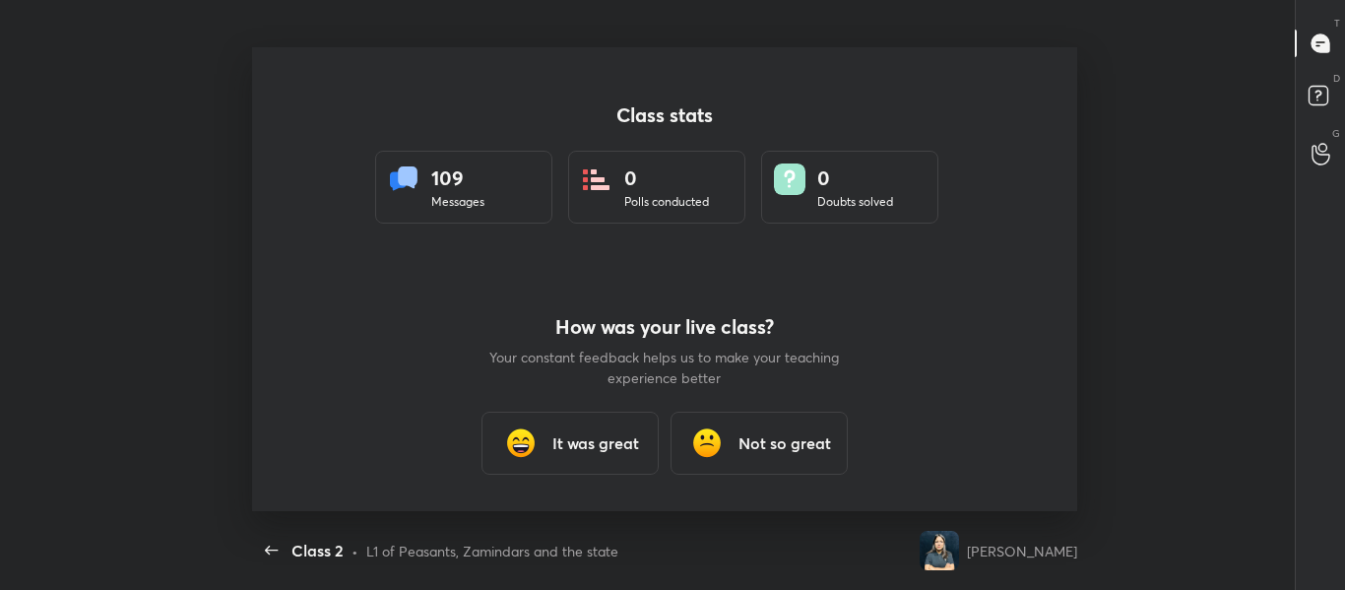
scroll to position [0, 0]
